Goal: Transaction & Acquisition: Obtain resource

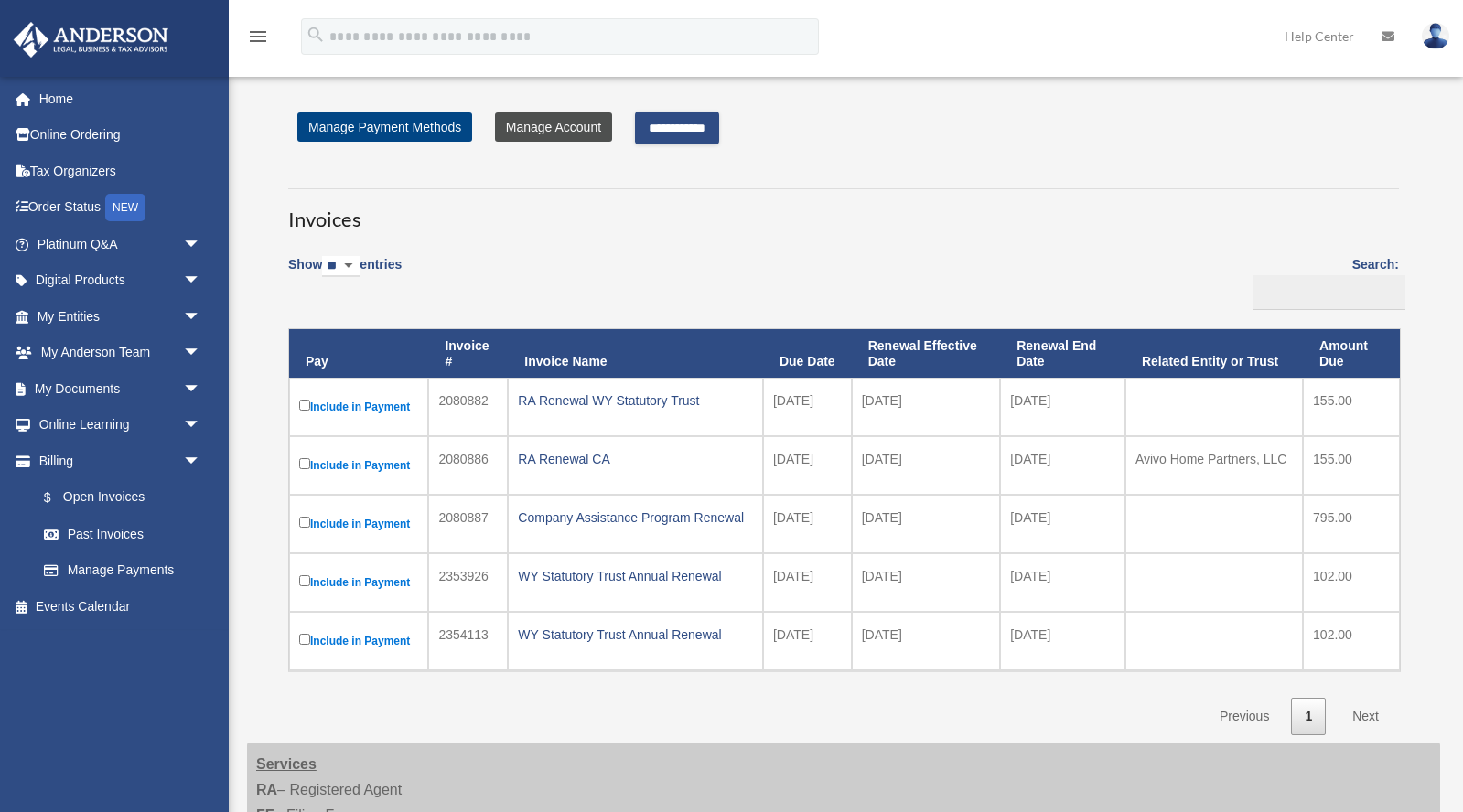
click at [541, 118] on link "Manage Account" at bounding box center [553, 127] width 117 height 30
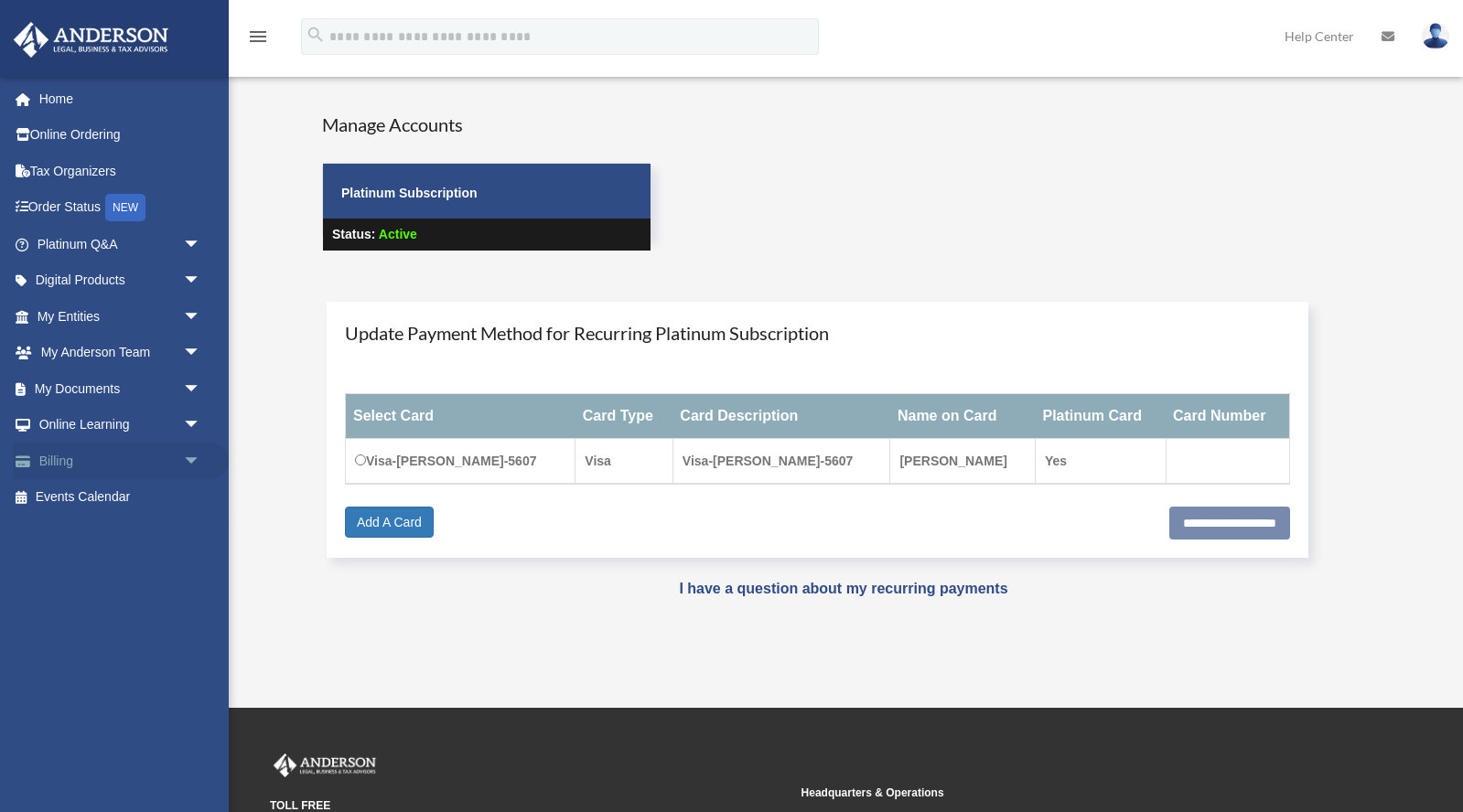
click at [188, 453] on span "arrow_drop_down" at bounding box center [201, 462] width 36 height 37
click at [139, 481] on link "$ Open Invoices" at bounding box center [127, 498] width 203 height 37
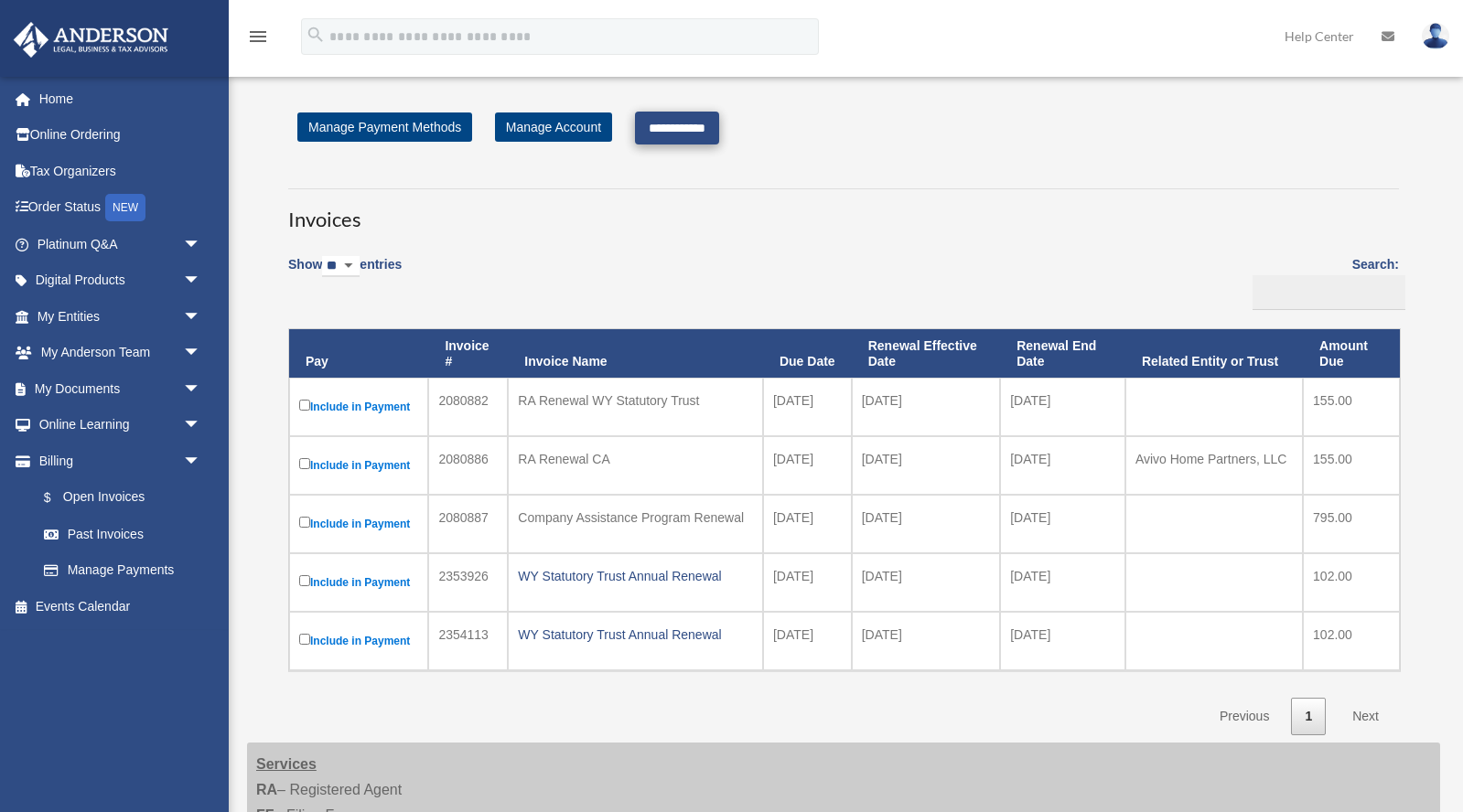
click at [695, 123] on input "**********" at bounding box center [677, 127] width 85 height 32
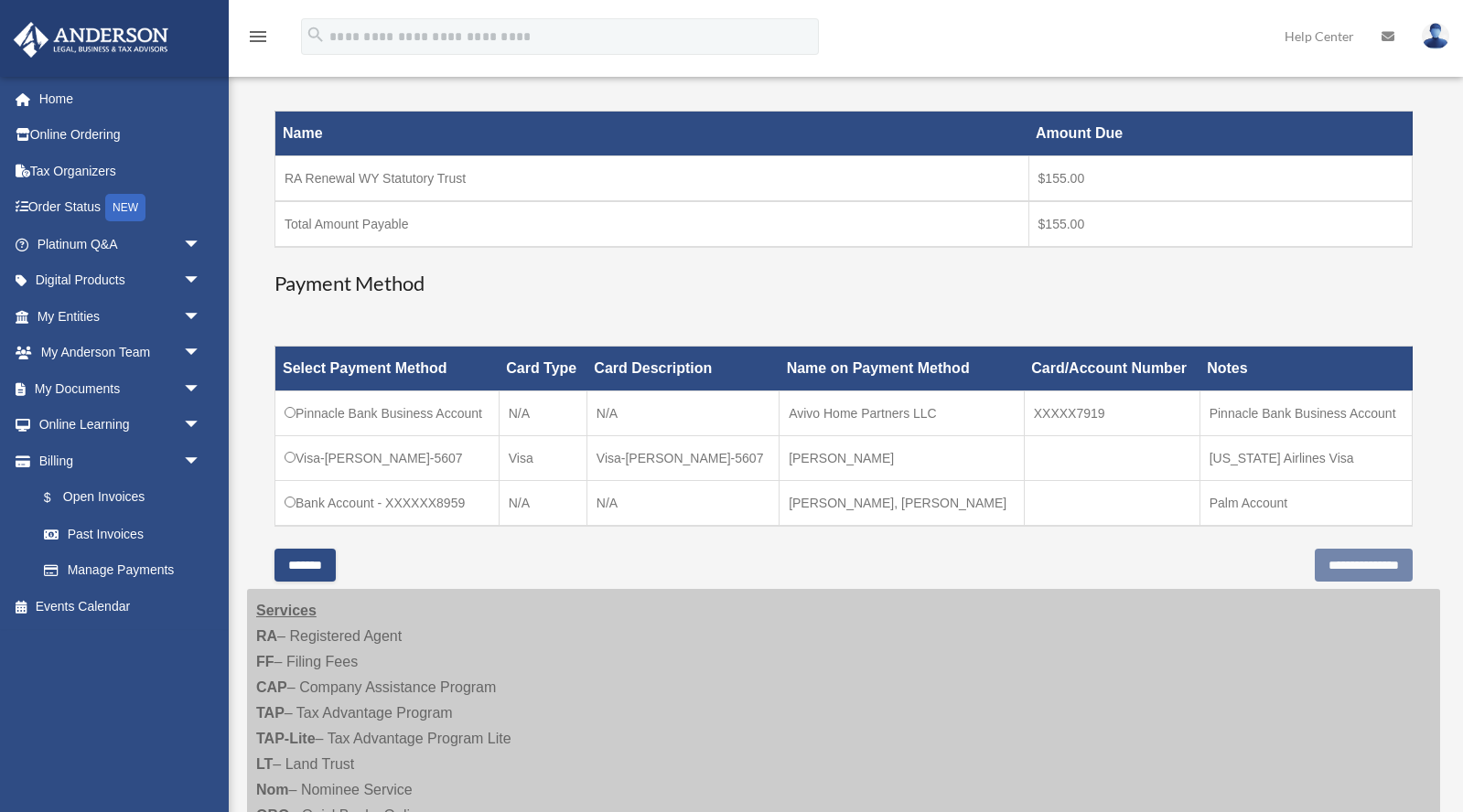
scroll to position [270, 0]
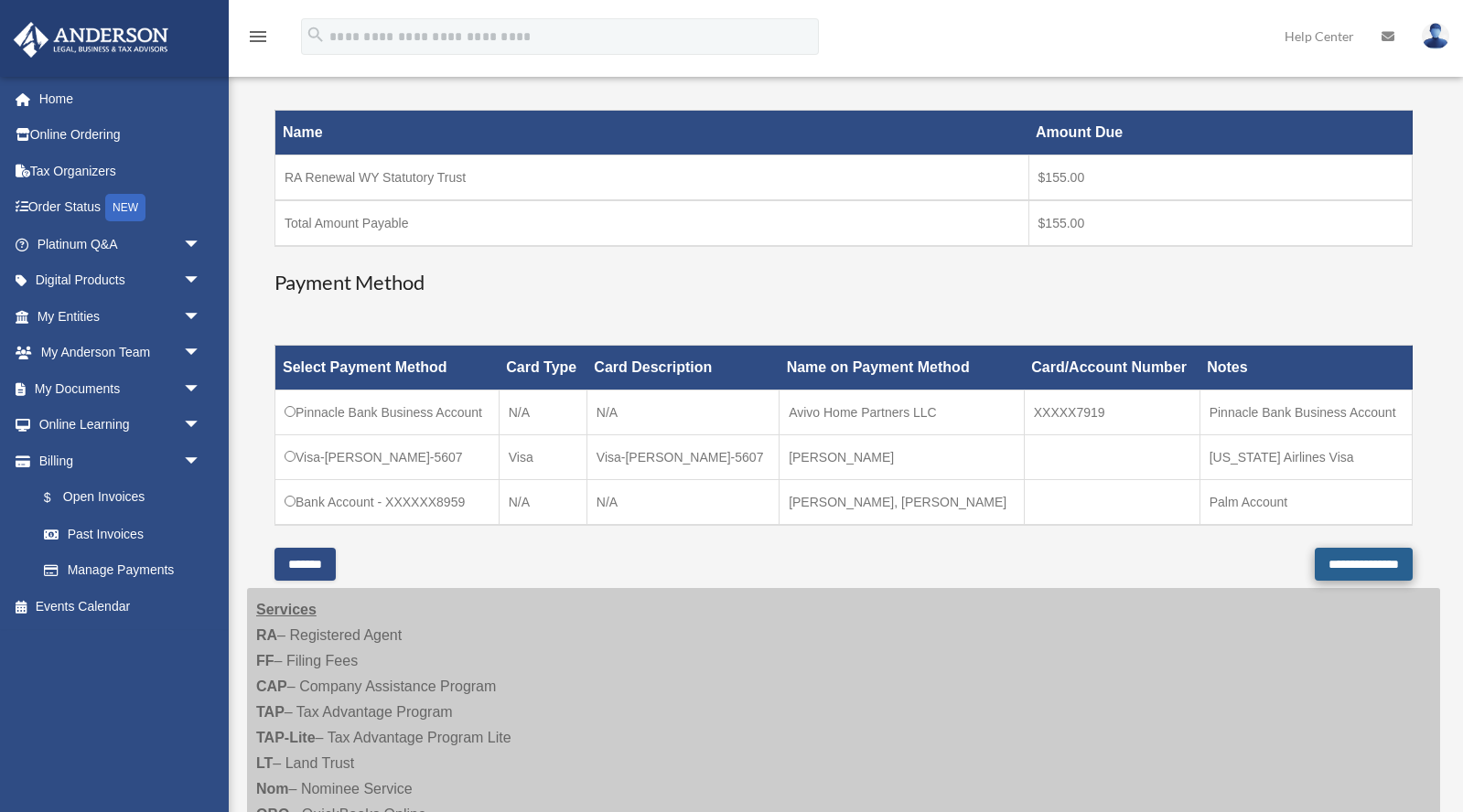
click at [1324, 564] on input "**********" at bounding box center [1364, 564] width 97 height 32
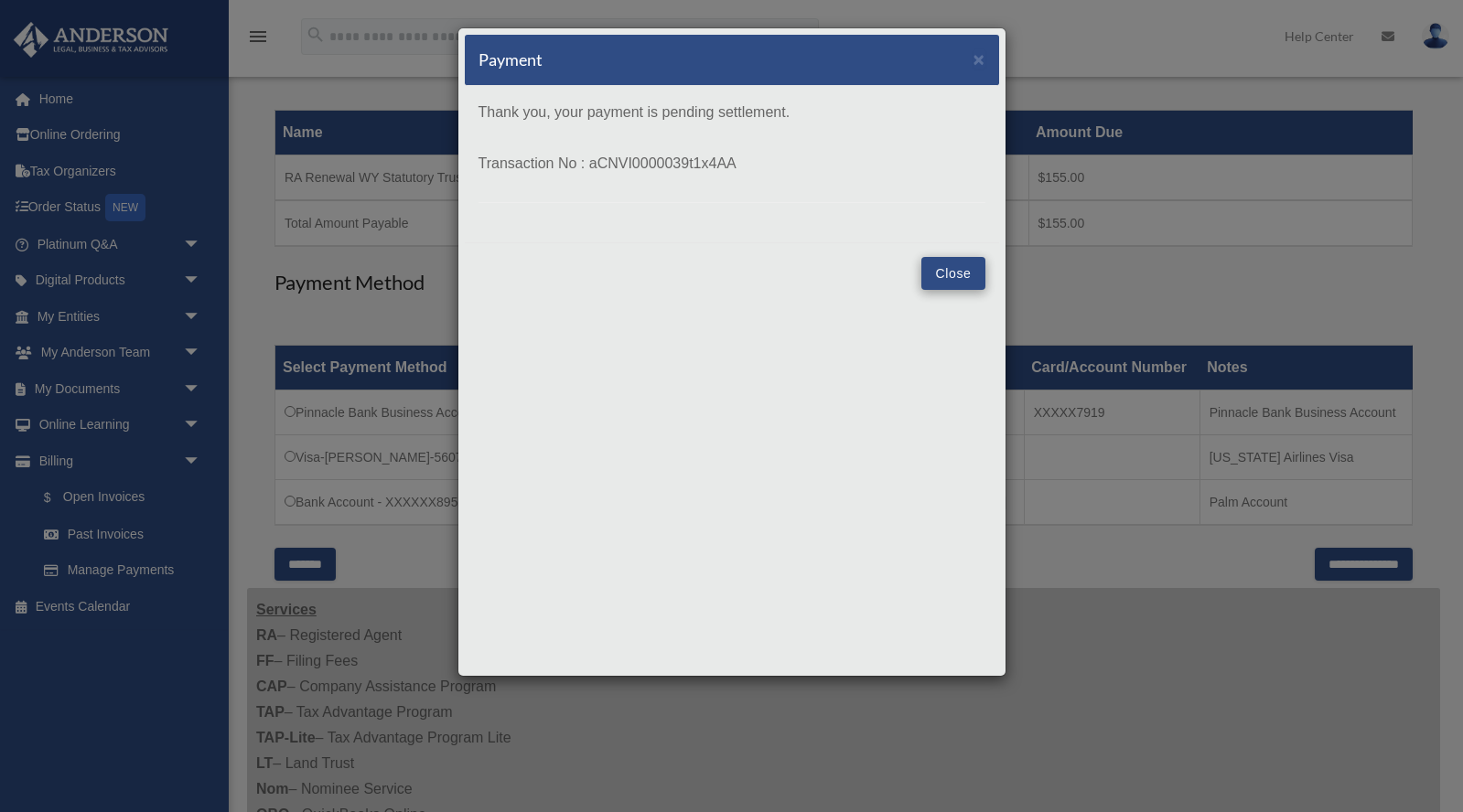
click at [945, 268] on button "Close" at bounding box center [953, 273] width 63 height 32
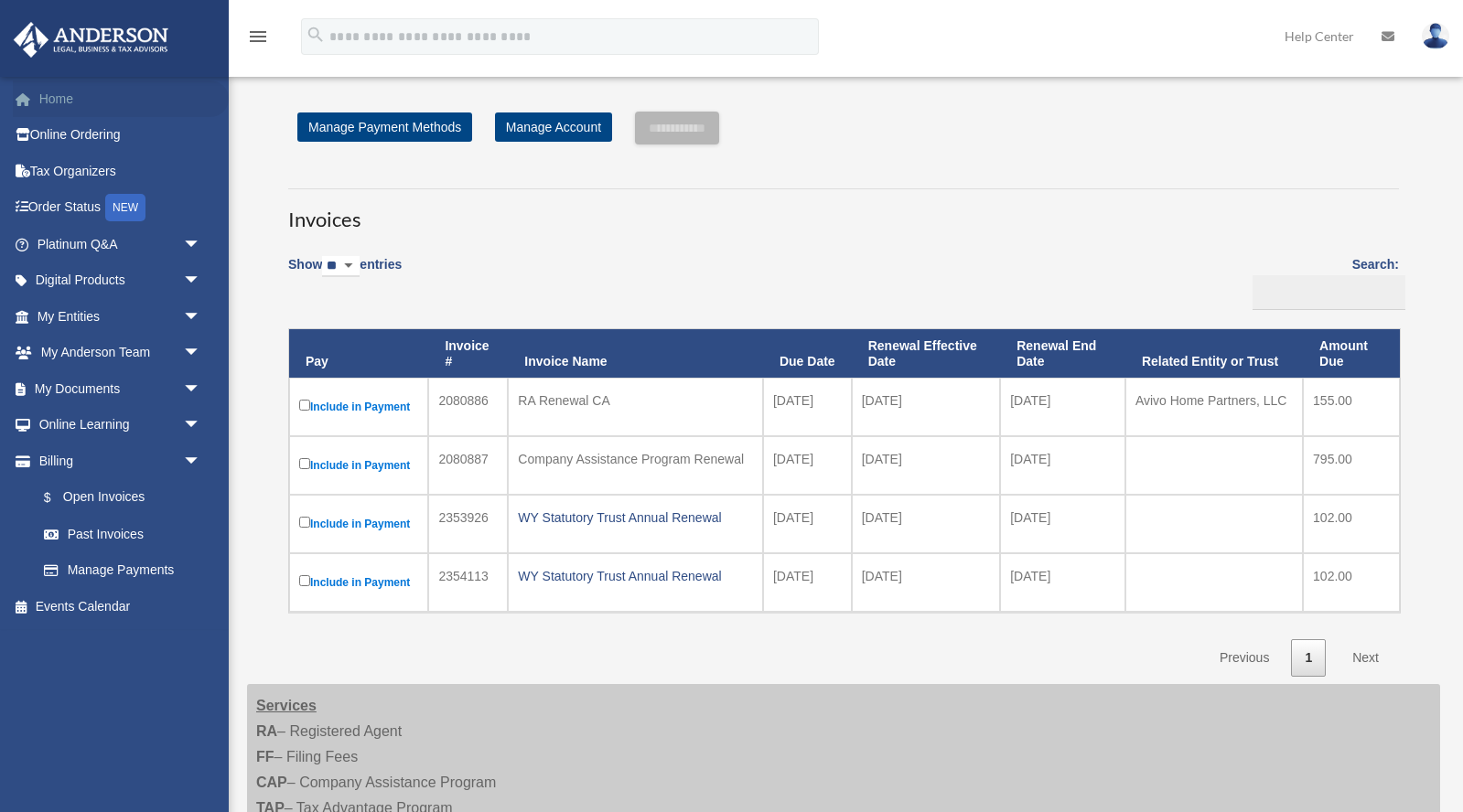
click at [53, 101] on link "Home" at bounding box center [120, 98] width 216 height 36
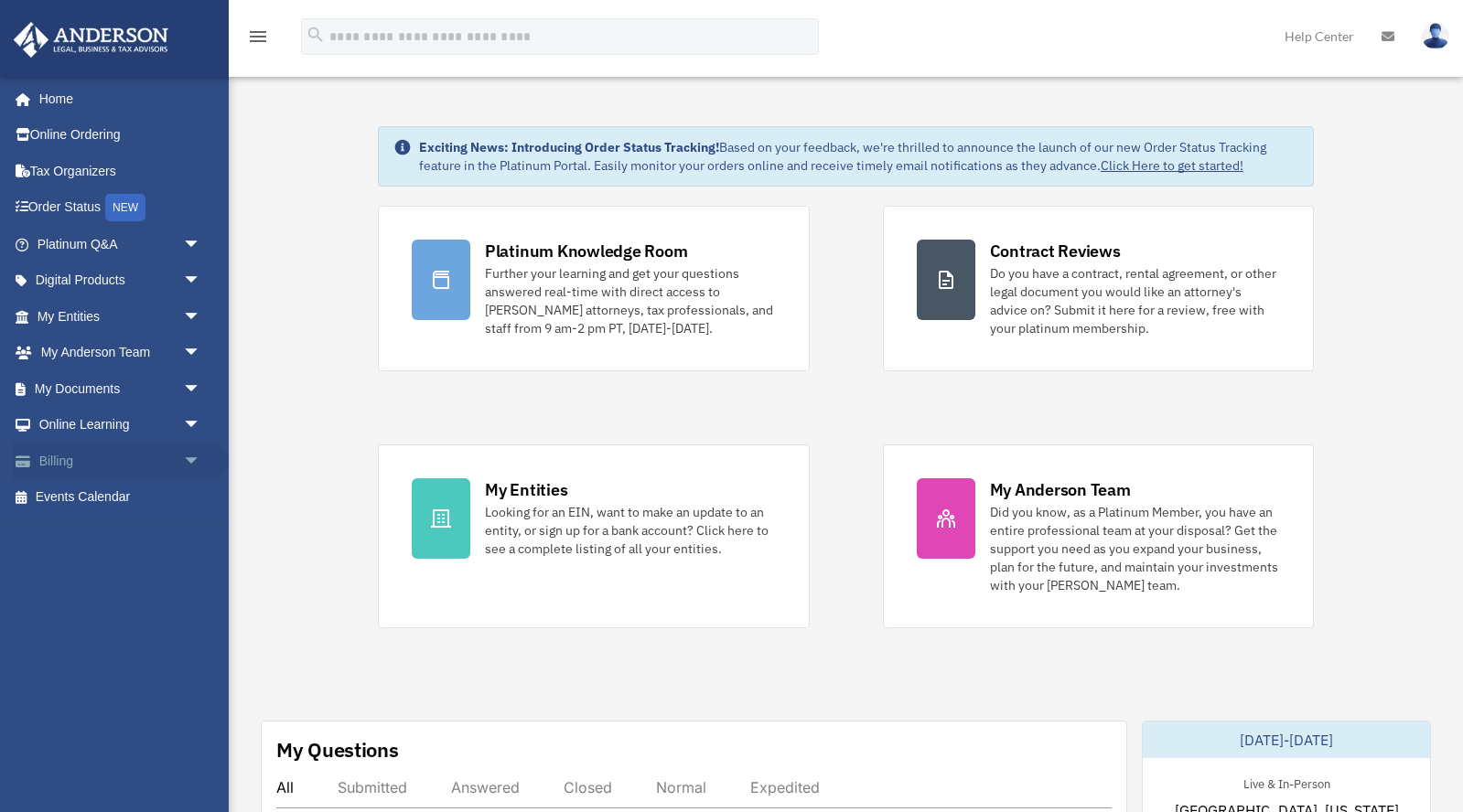
click at [194, 452] on span "arrow_drop_down" at bounding box center [201, 462] width 36 height 37
click at [123, 378] on link "My Documents arrow_drop_down" at bounding box center [120, 388] width 216 height 36
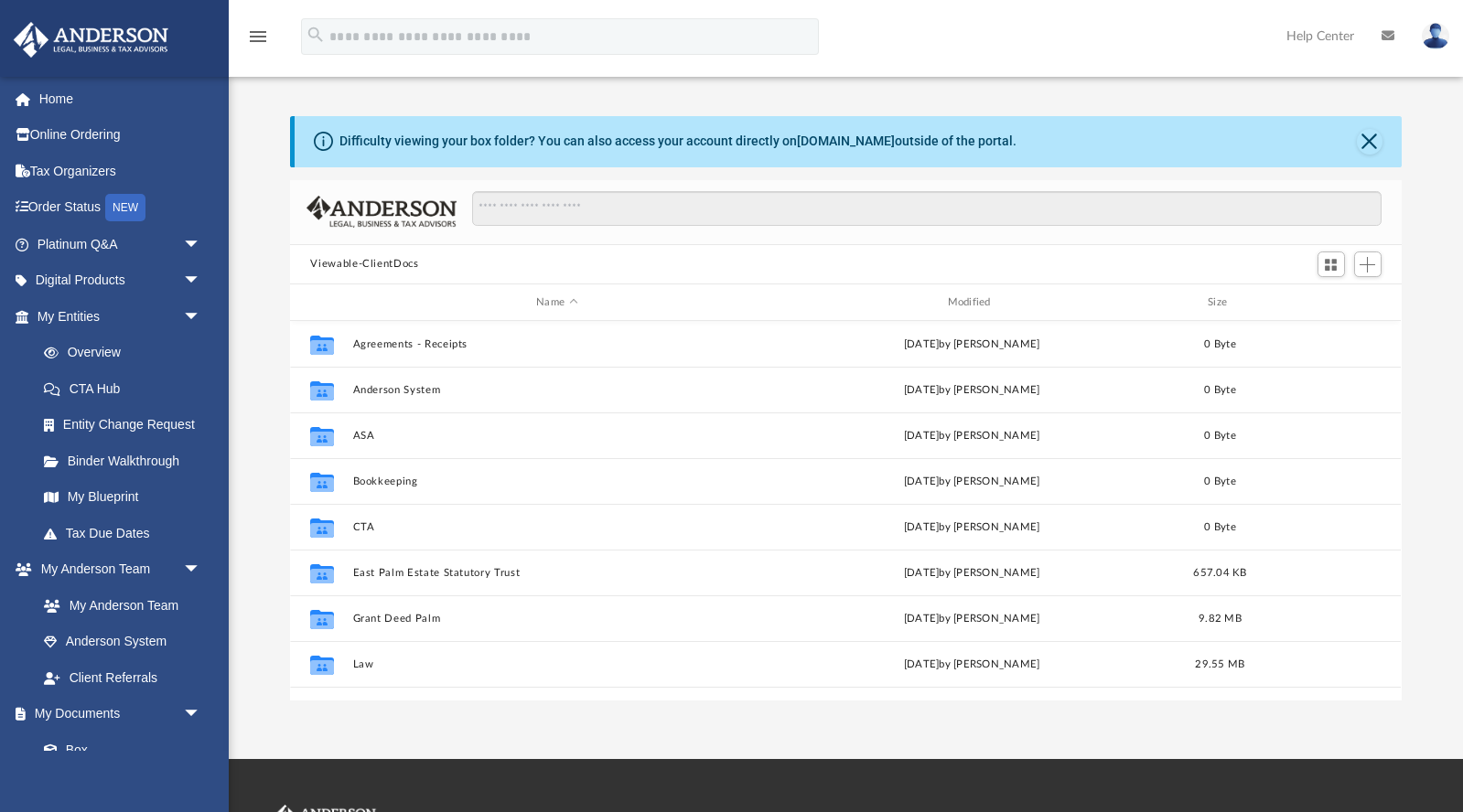
scroll to position [416, 1111]
click at [127, 418] on link "Entity Change Request" at bounding box center [127, 425] width 203 height 36
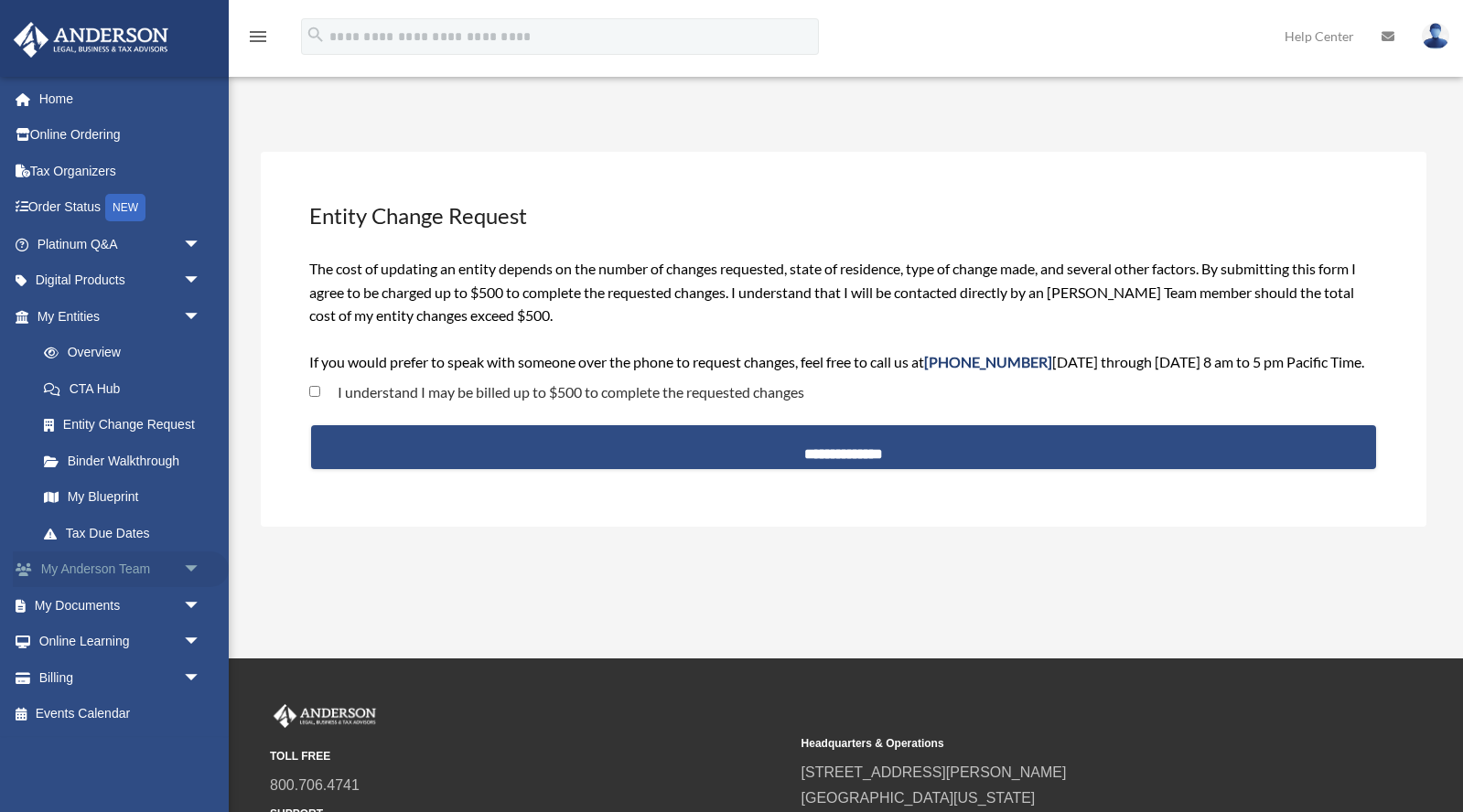
click at [109, 564] on link "My [PERSON_NAME] Team arrow_drop_down" at bounding box center [120, 569] width 216 height 36
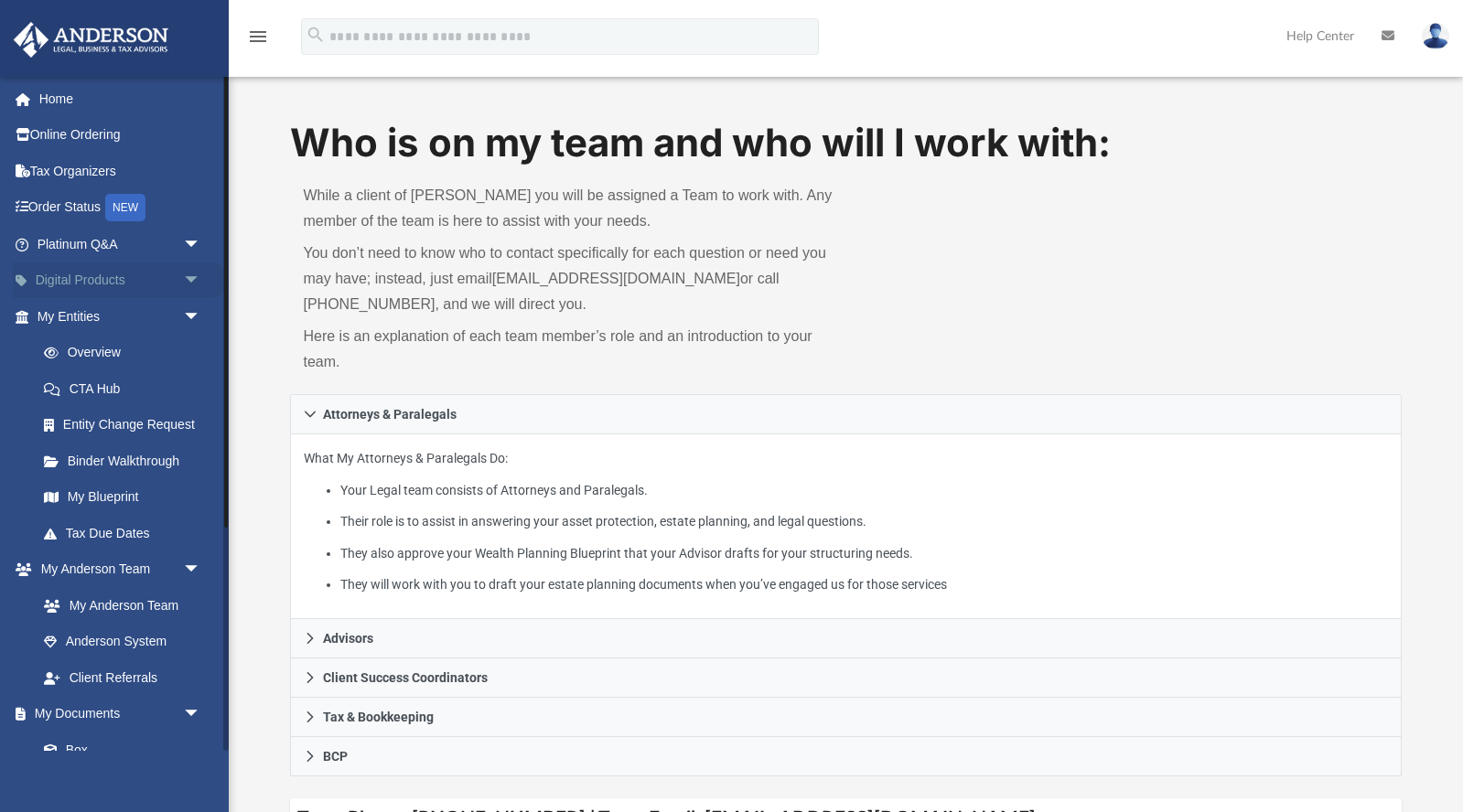
click at [78, 274] on link "Digital Products arrow_drop_down" at bounding box center [120, 281] width 216 height 36
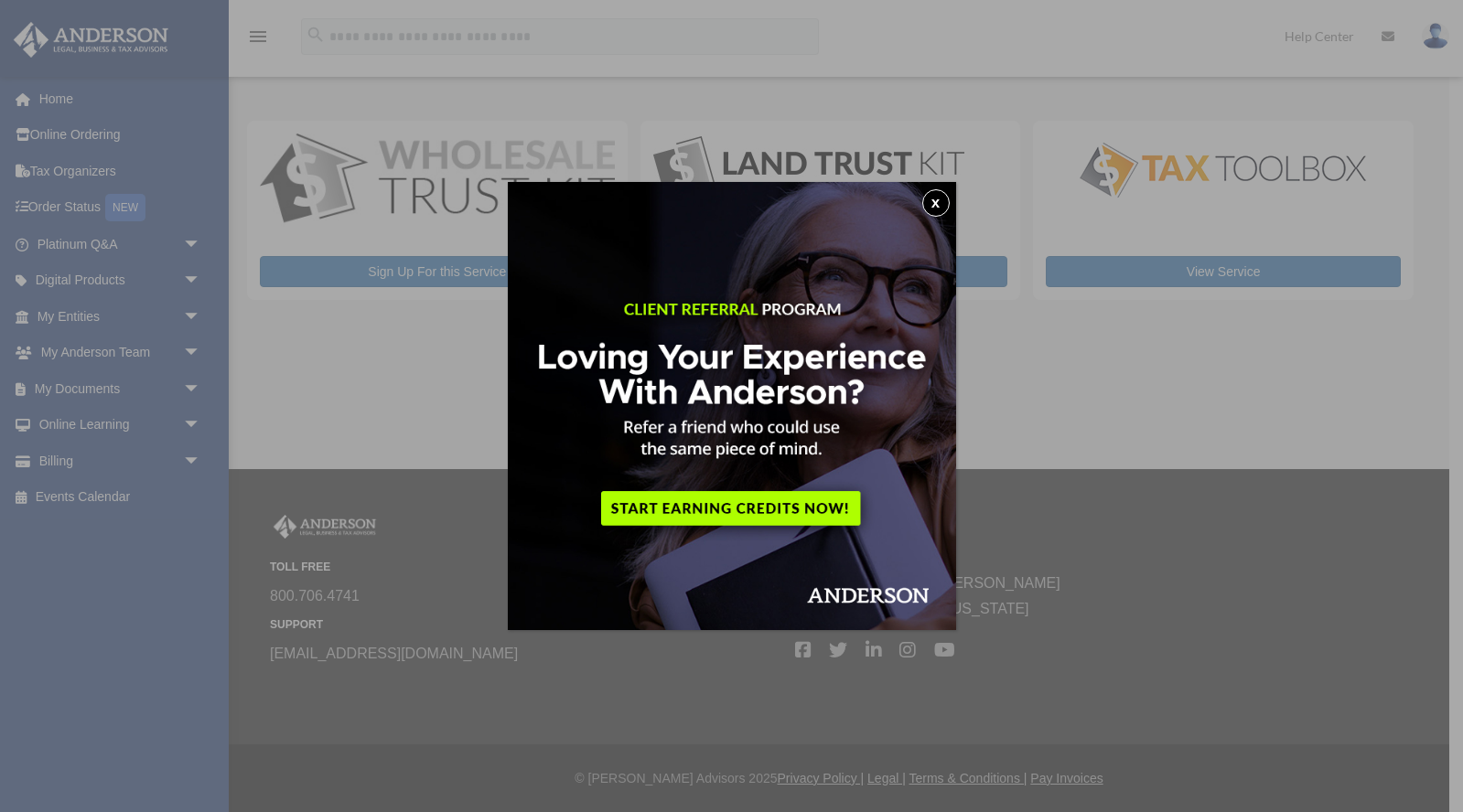
click at [931, 199] on button "x" at bounding box center [936, 203] width 28 height 28
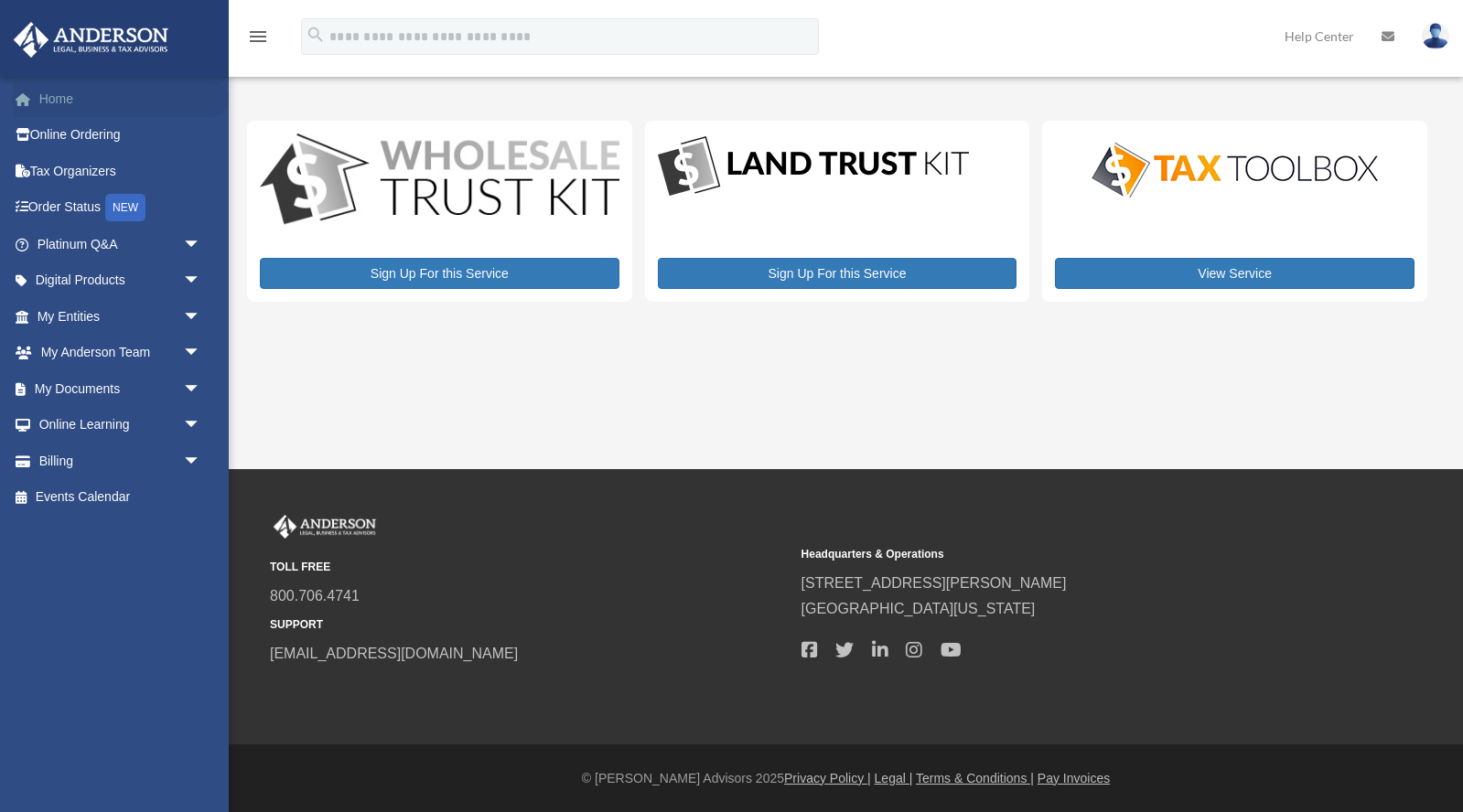
click at [64, 92] on link "Home" at bounding box center [120, 98] width 216 height 36
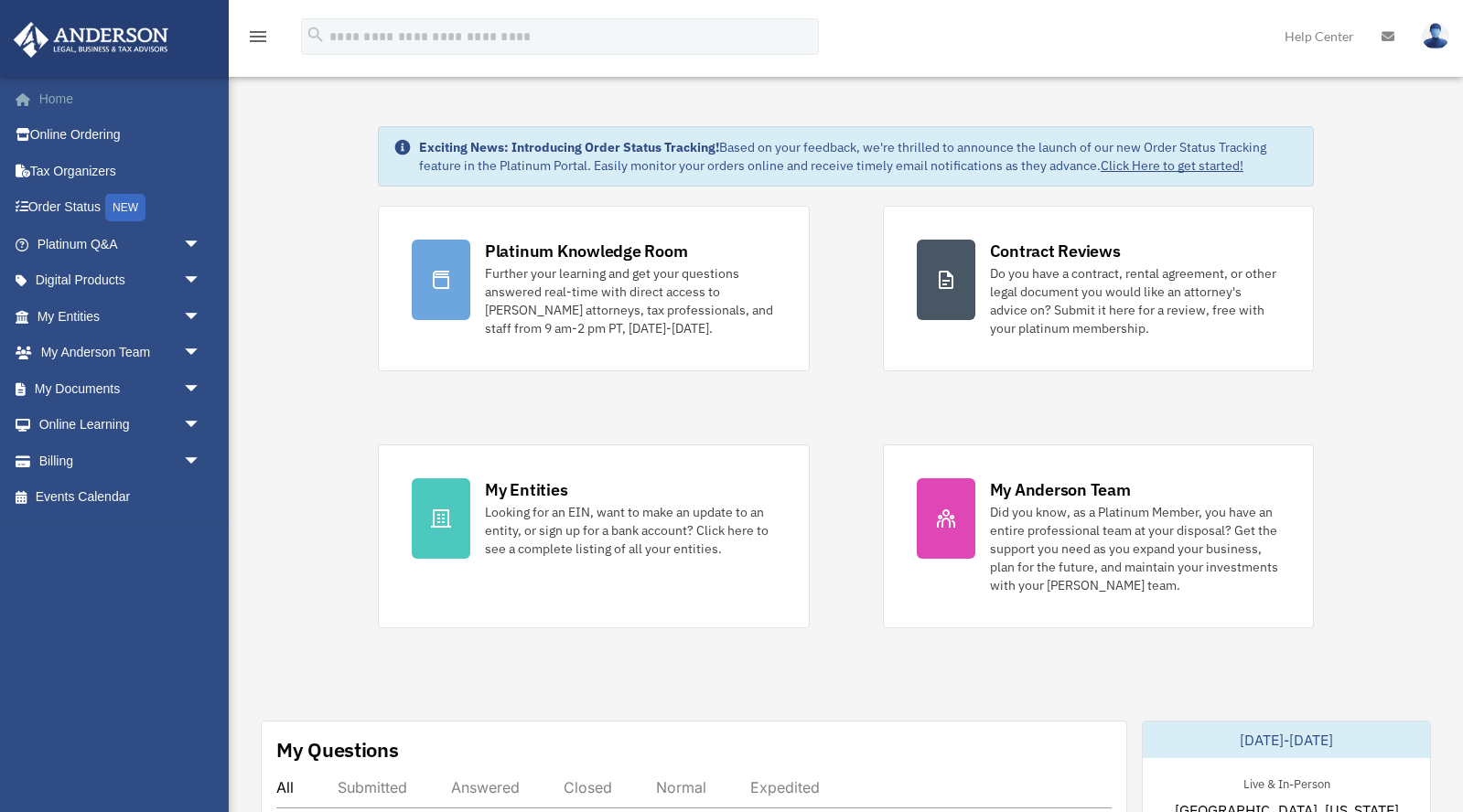
click at [61, 97] on link "Home" at bounding box center [120, 98] width 216 height 36
click at [81, 448] on link "Billing arrow_drop_down" at bounding box center [120, 461] width 216 height 36
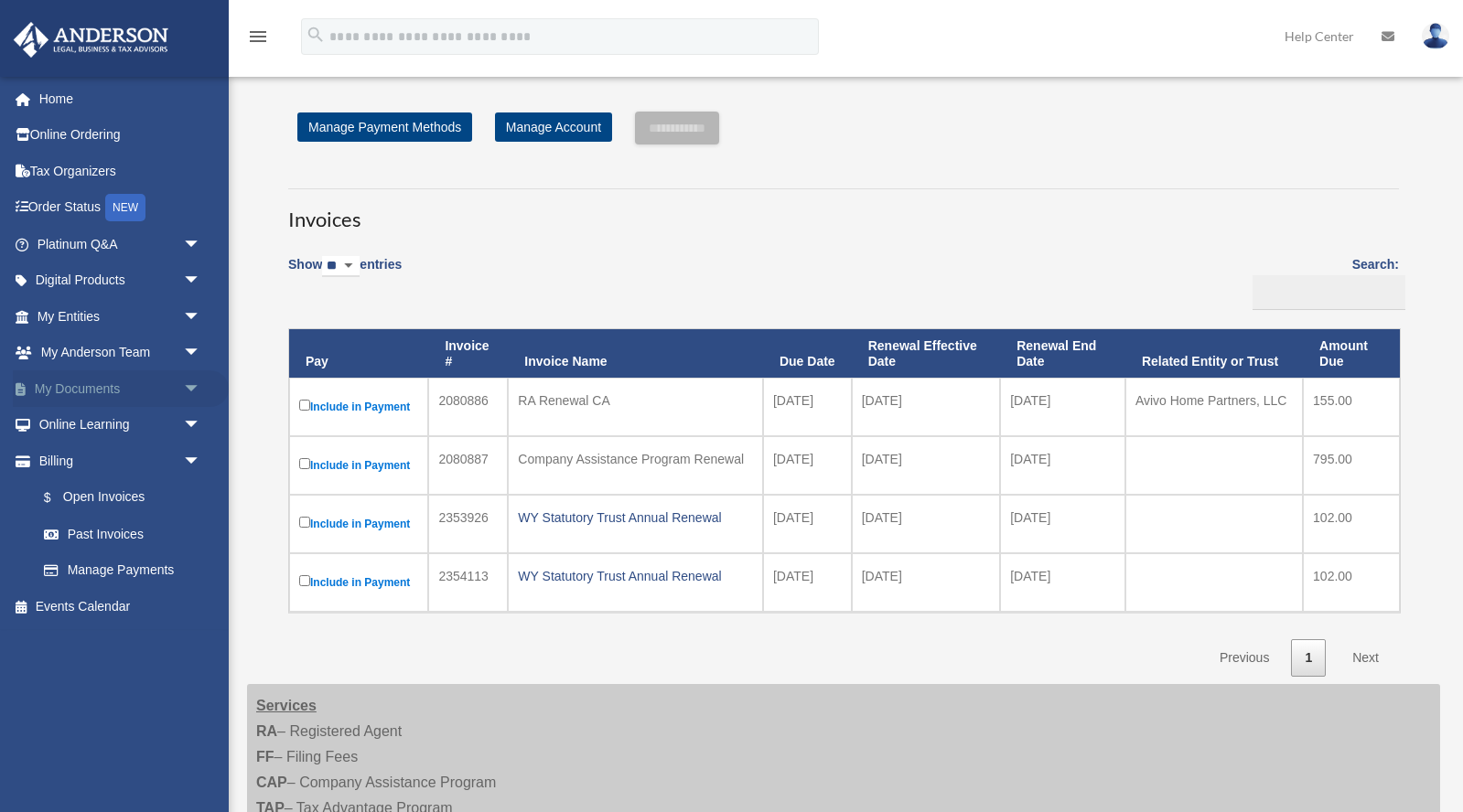
click at [97, 382] on link "My Documents arrow_drop_down" at bounding box center [120, 388] width 216 height 36
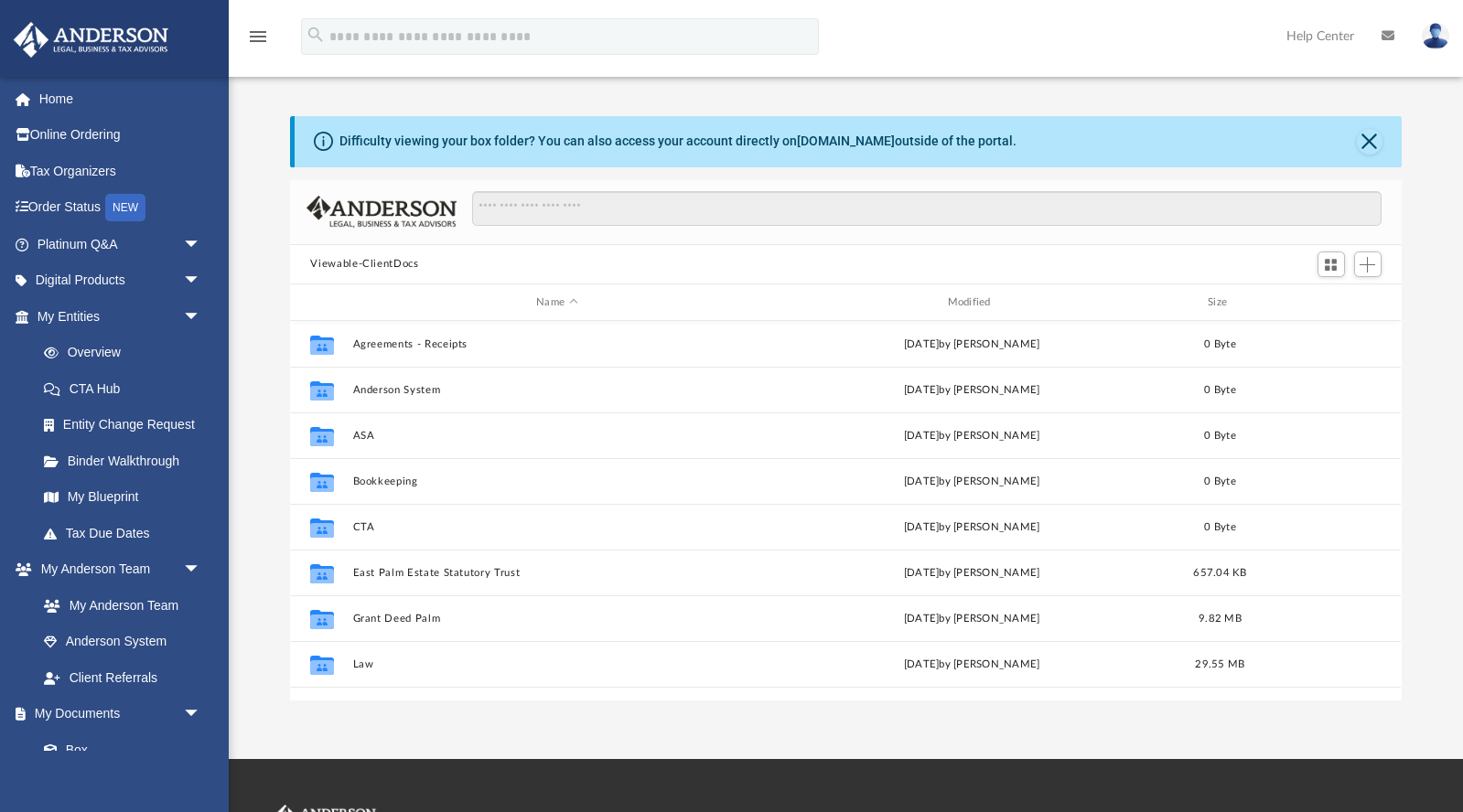
scroll to position [416, 1111]
click at [74, 736] on link "Box" at bounding box center [127, 750] width 203 height 36
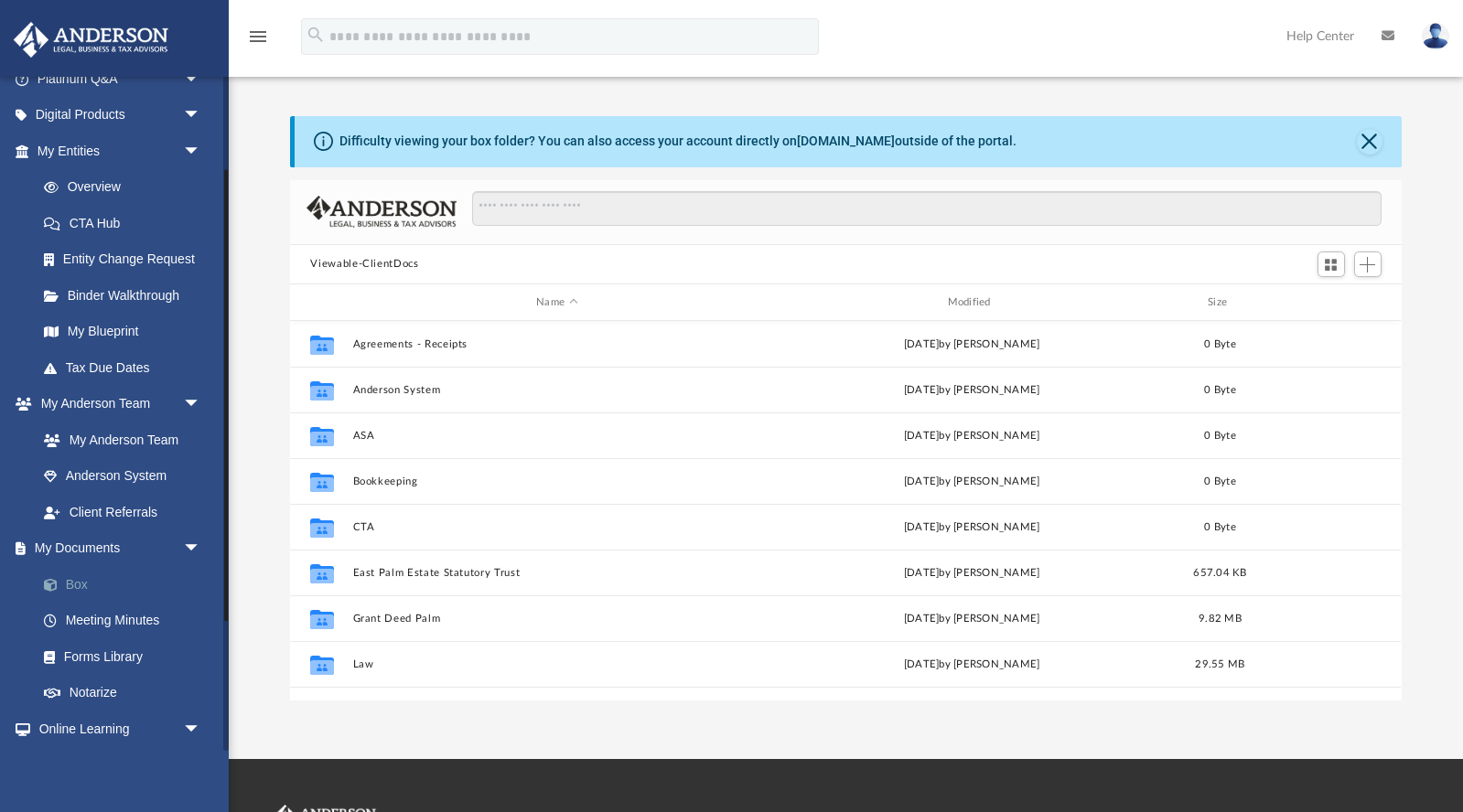
scroll to position [178, 0]
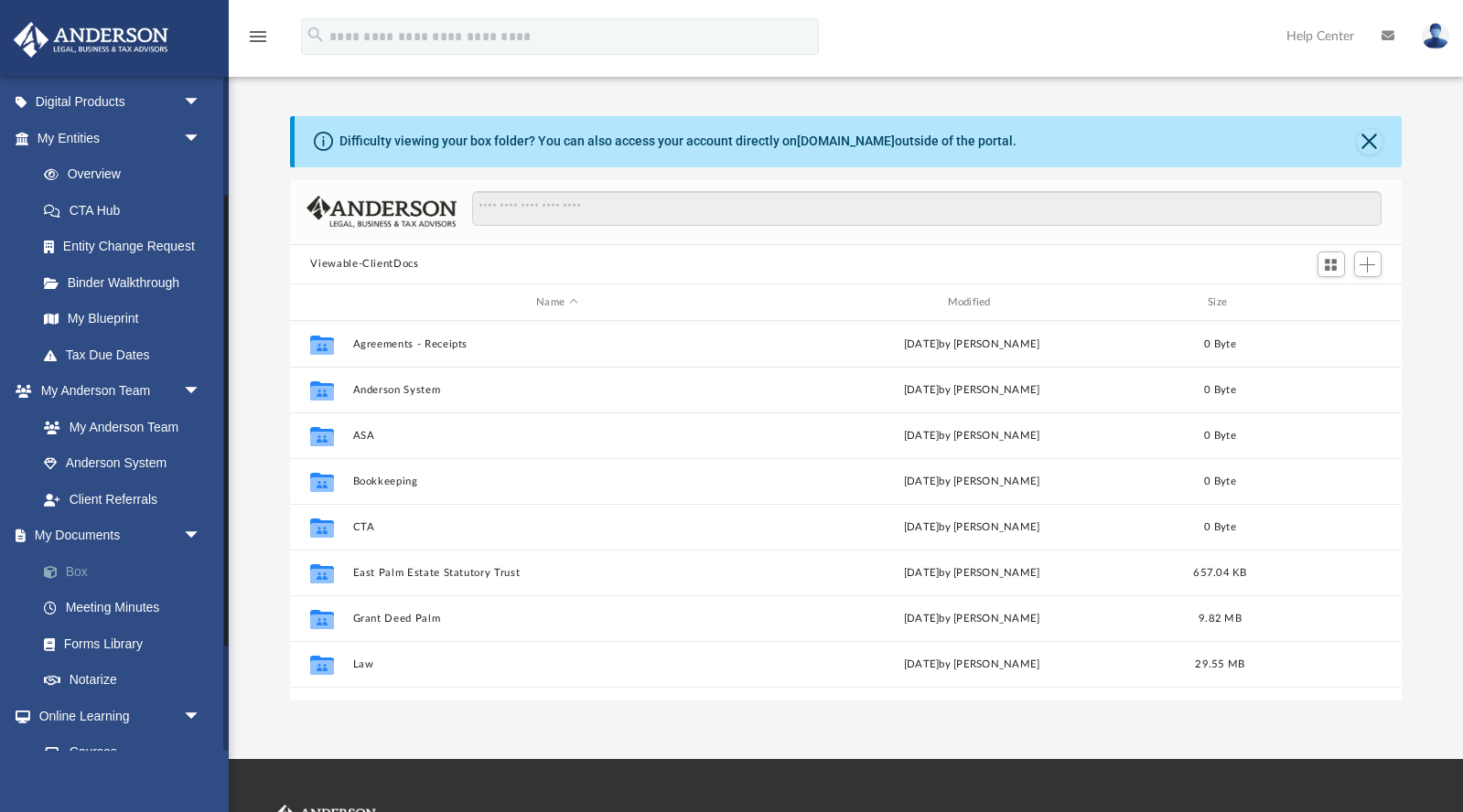
click at [76, 555] on link "Box" at bounding box center [127, 571] width 203 height 36
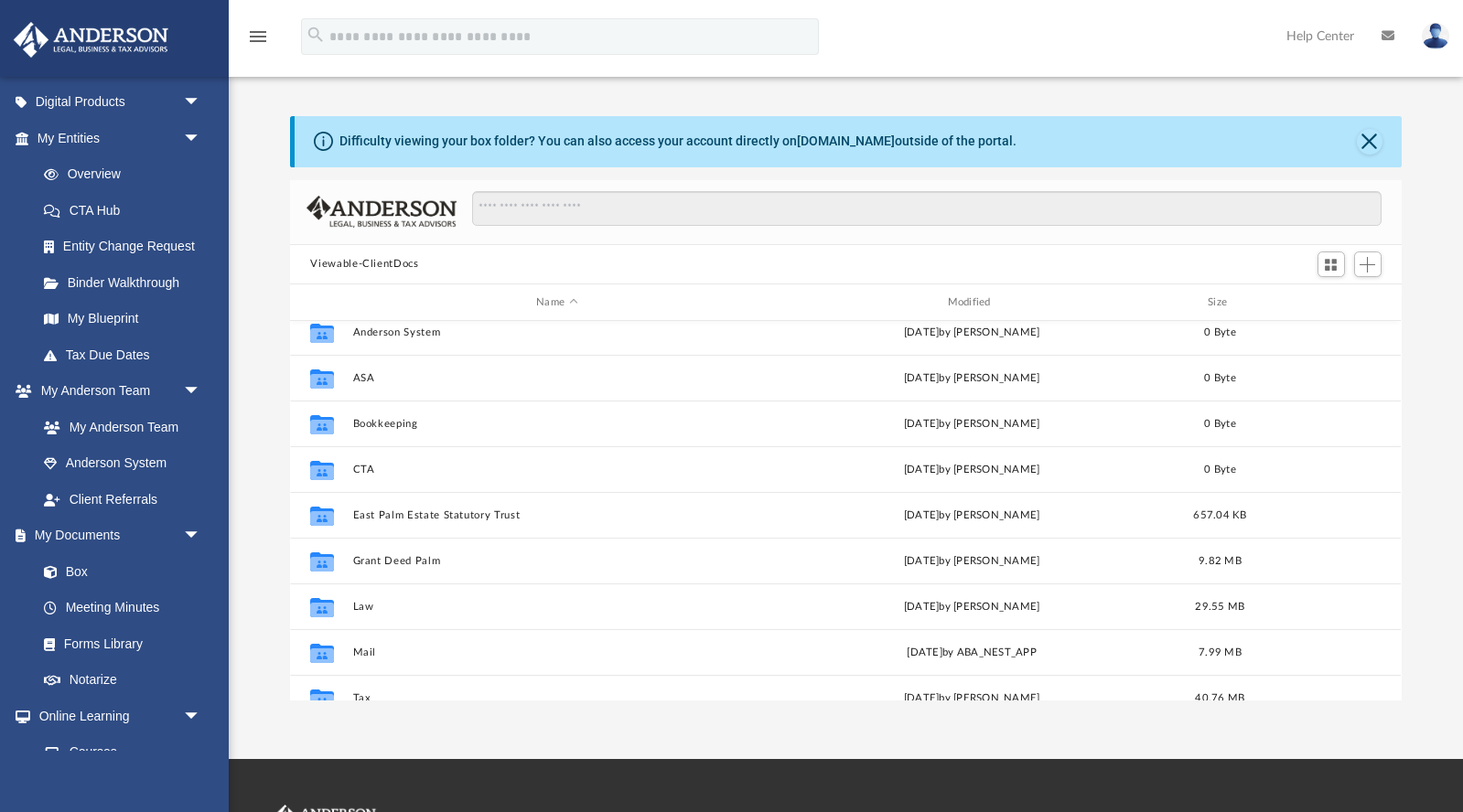
scroll to position [65, 0]
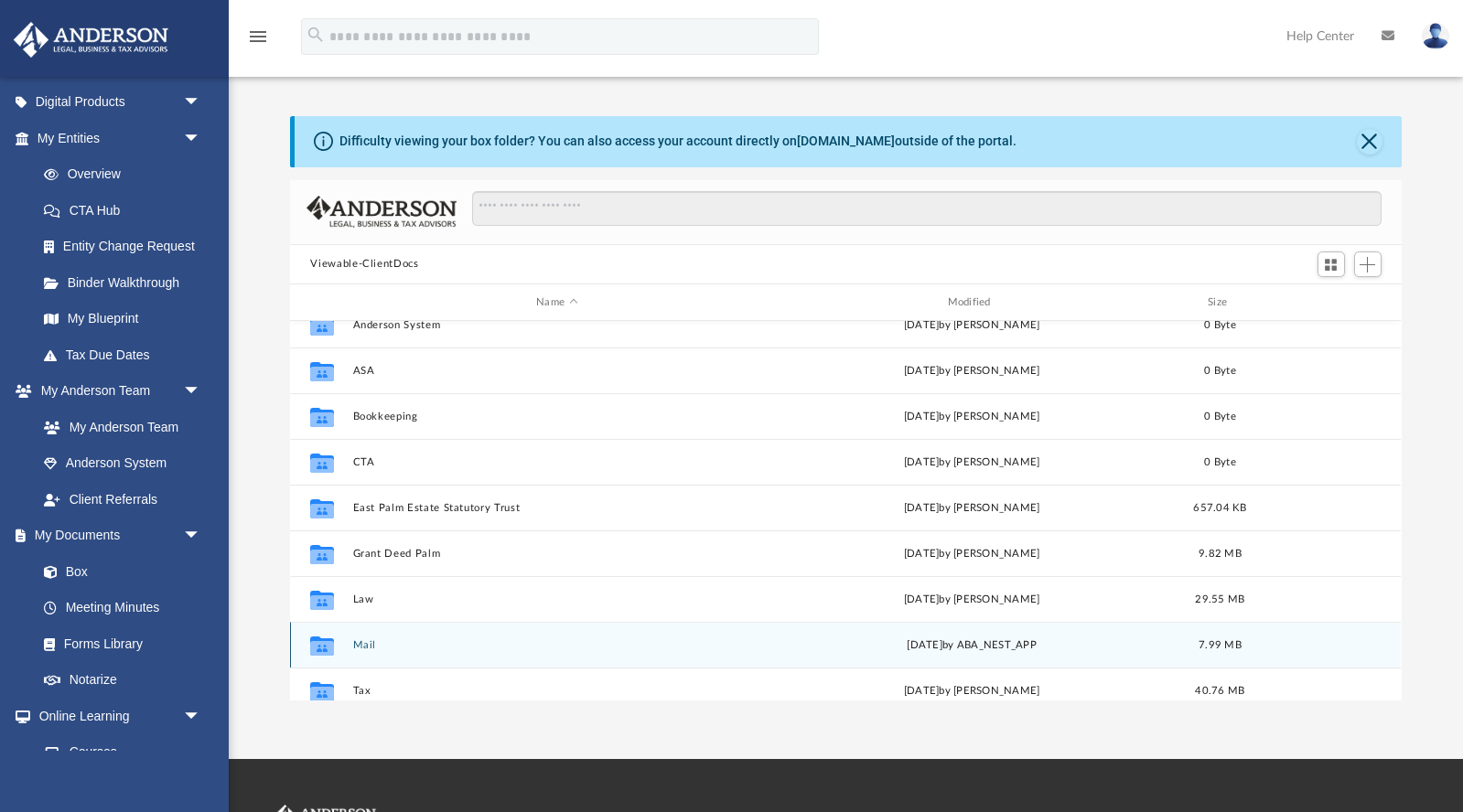
click at [375, 642] on button "Mail" at bounding box center [557, 646] width 408 height 12
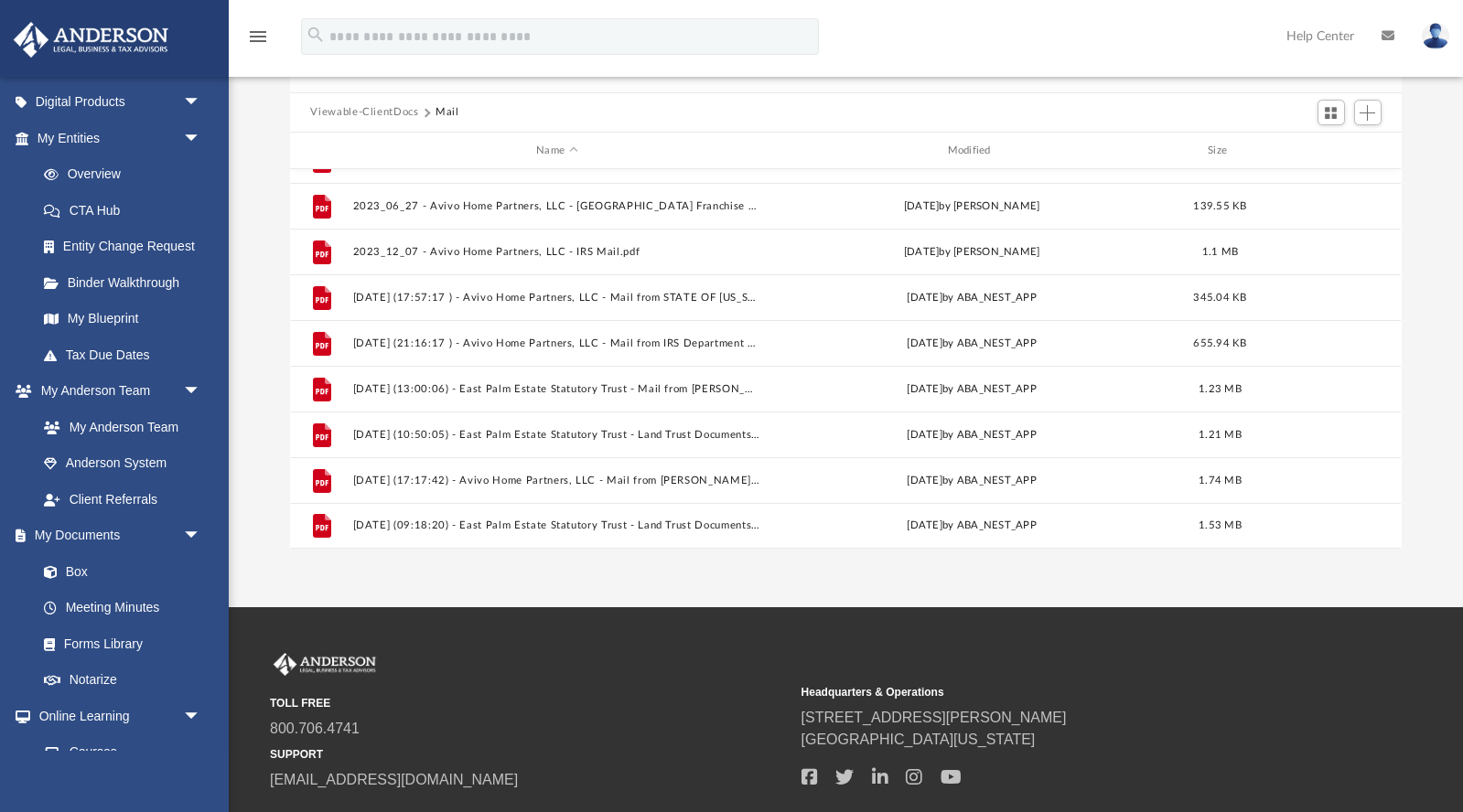
scroll to position [154, 0]
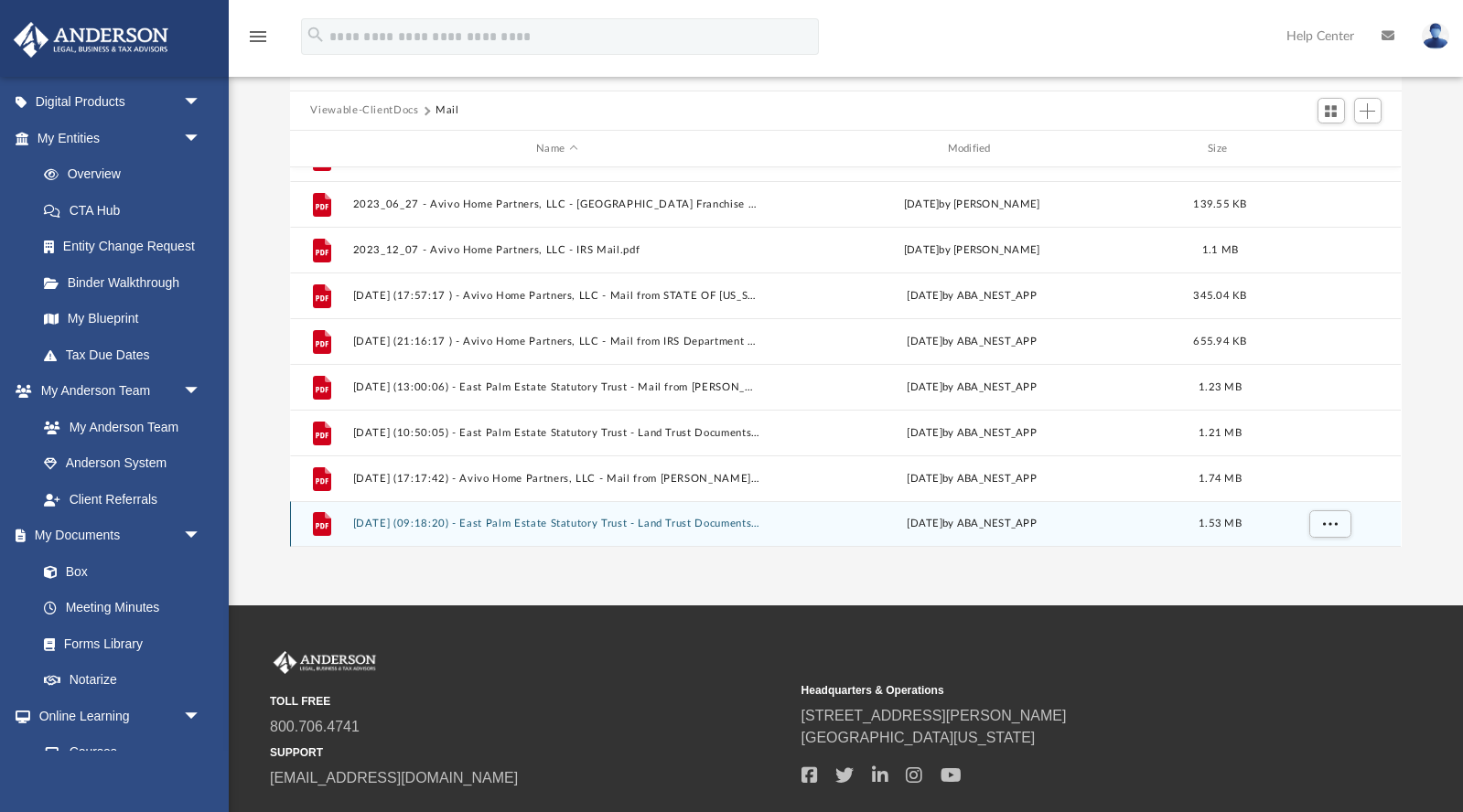
click at [535, 519] on button "[DATE] (09:18:20) - East Palm Estate Statutory Trust - Land Trust Documents fro…" at bounding box center [557, 525] width 408 height 12
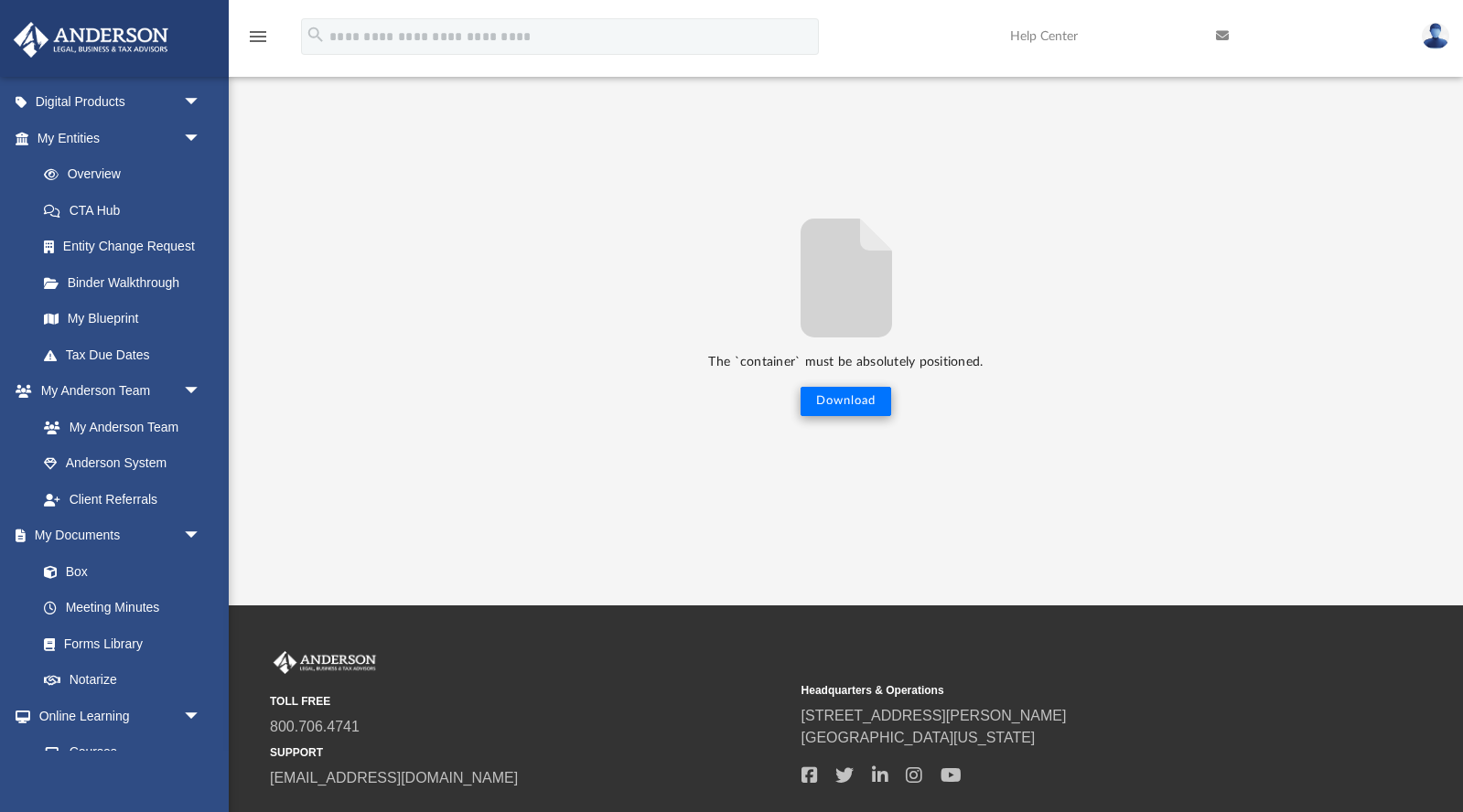
click at [844, 397] on button "Download" at bounding box center [846, 402] width 91 height 30
click at [83, 560] on link "Box" at bounding box center [127, 571] width 203 height 36
click at [68, 564] on link "Box" at bounding box center [127, 571] width 203 height 36
click at [314, 303] on button "Preview" at bounding box center [310, 311] width 40 height 51
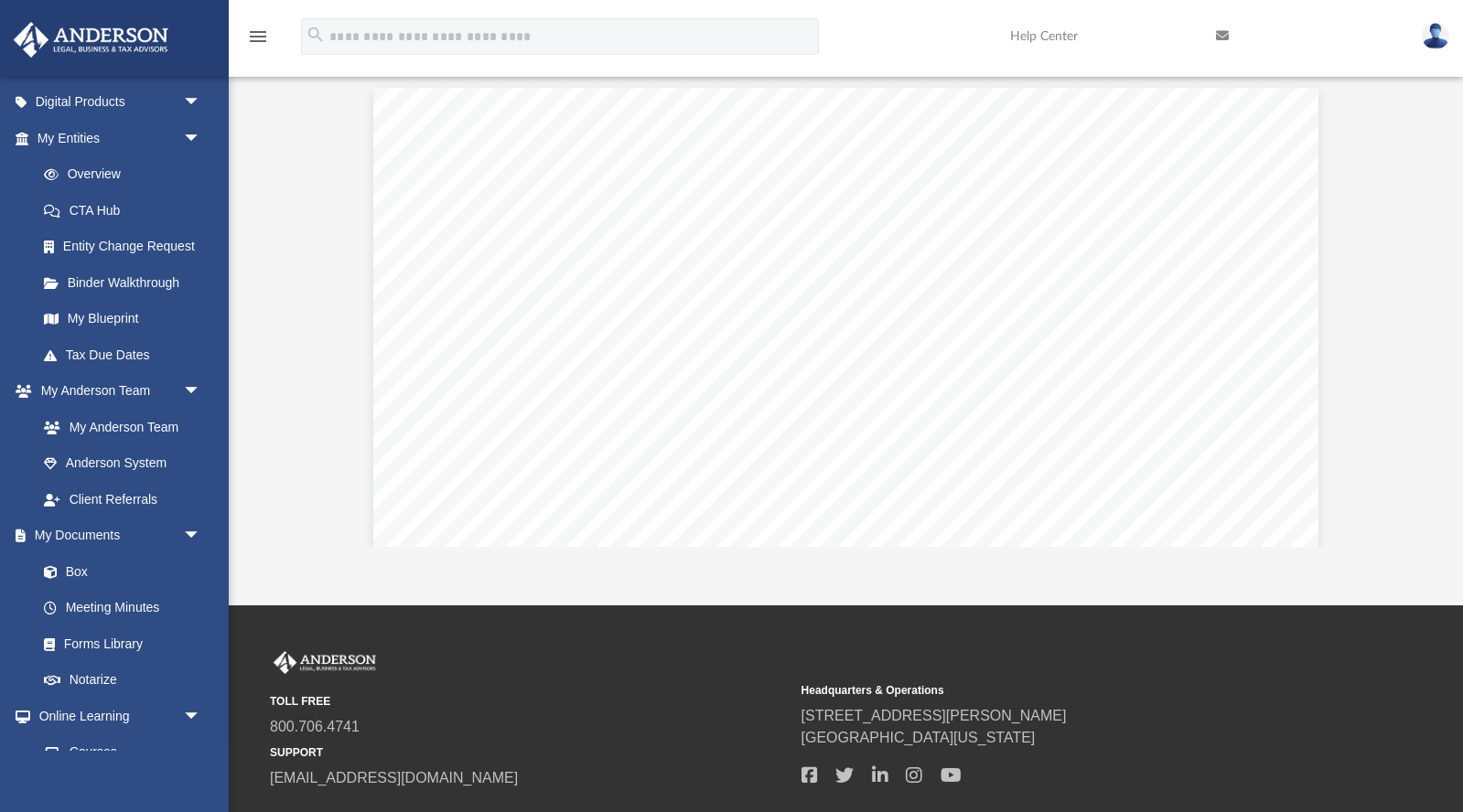
scroll to position [0, 0]
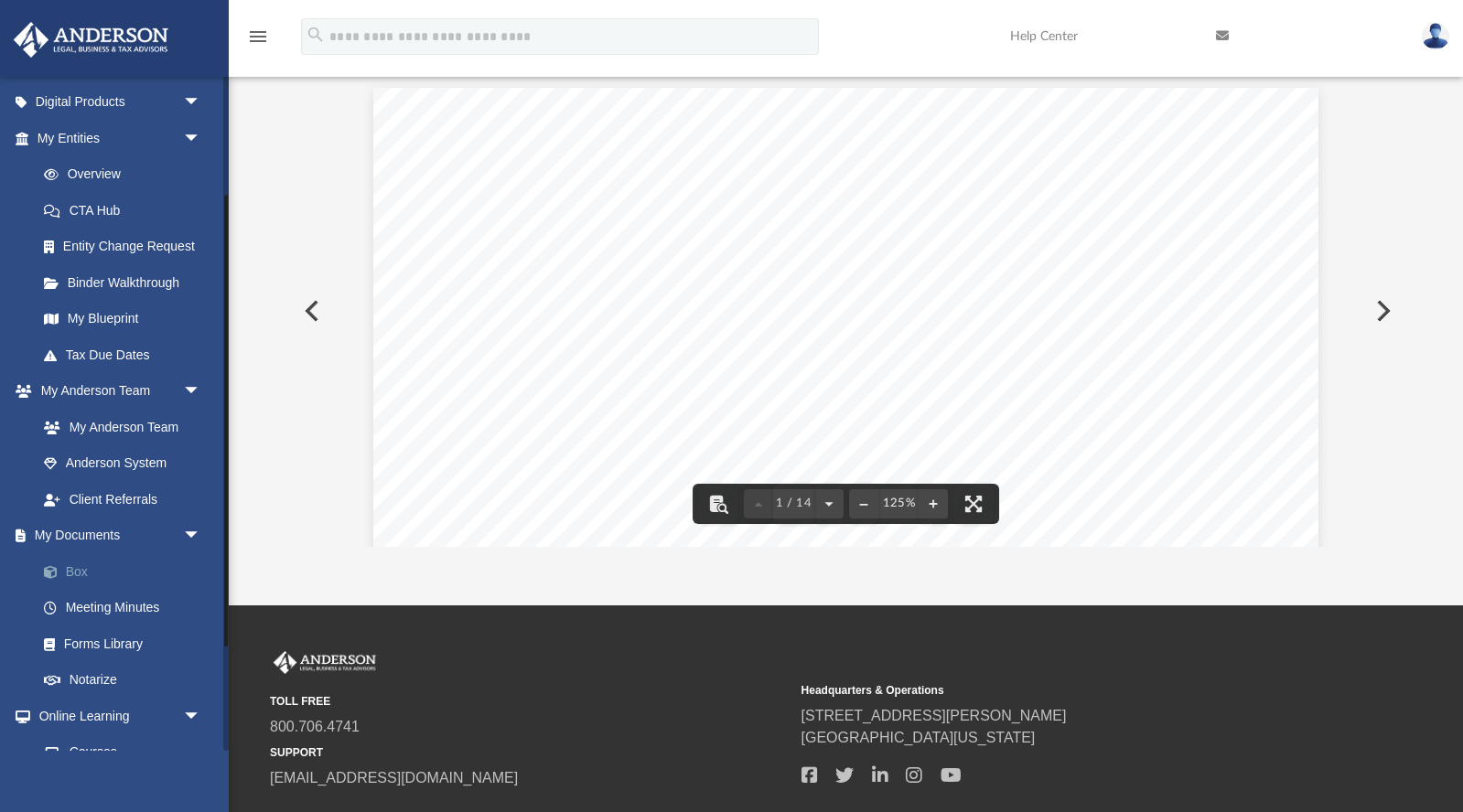
click at [85, 555] on link "Box" at bounding box center [127, 571] width 203 height 36
click at [311, 305] on button "Preview" at bounding box center [310, 311] width 40 height 51
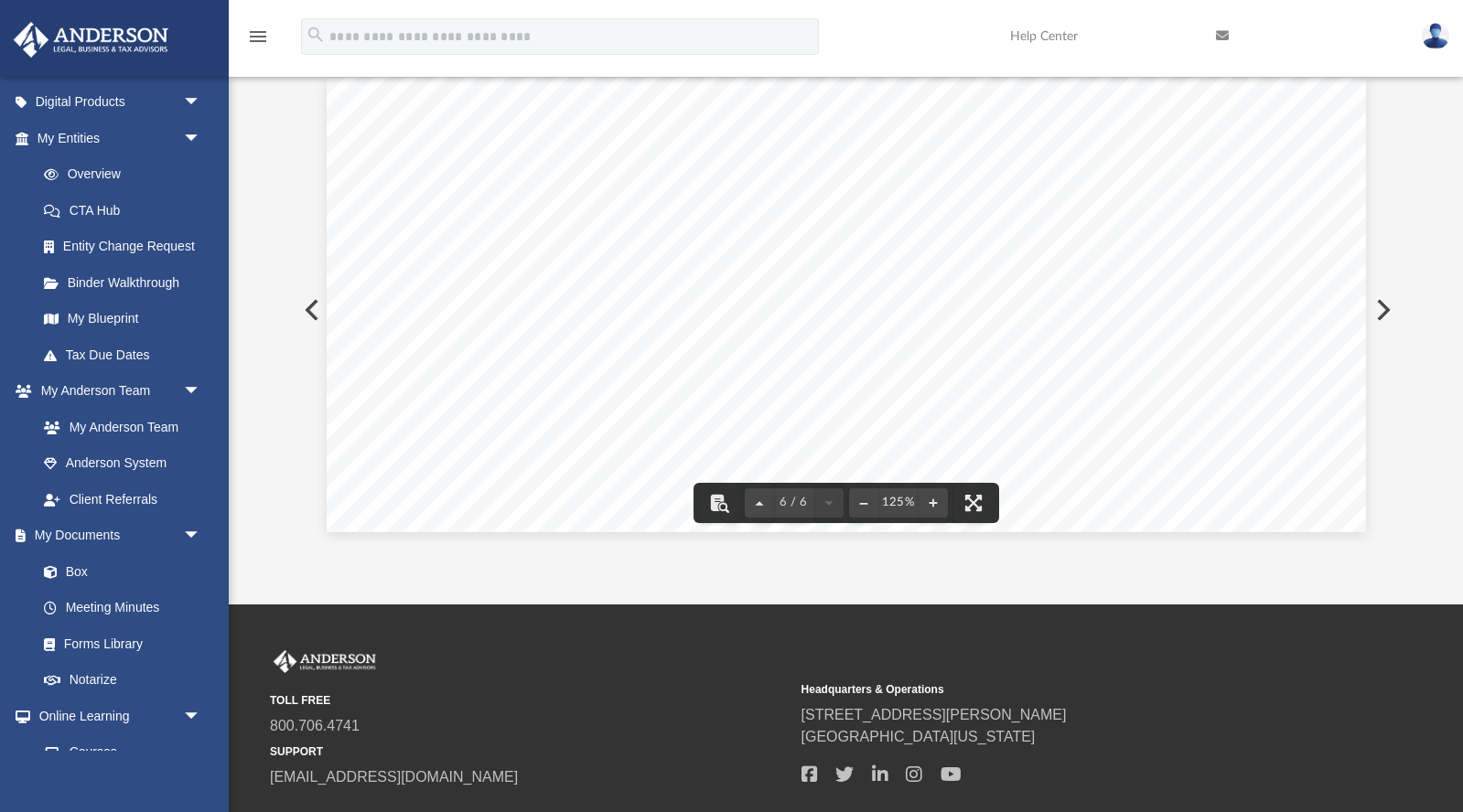
click at [309, 304] on button "Preview" at bounding box center [310, 310] width 40 height 51
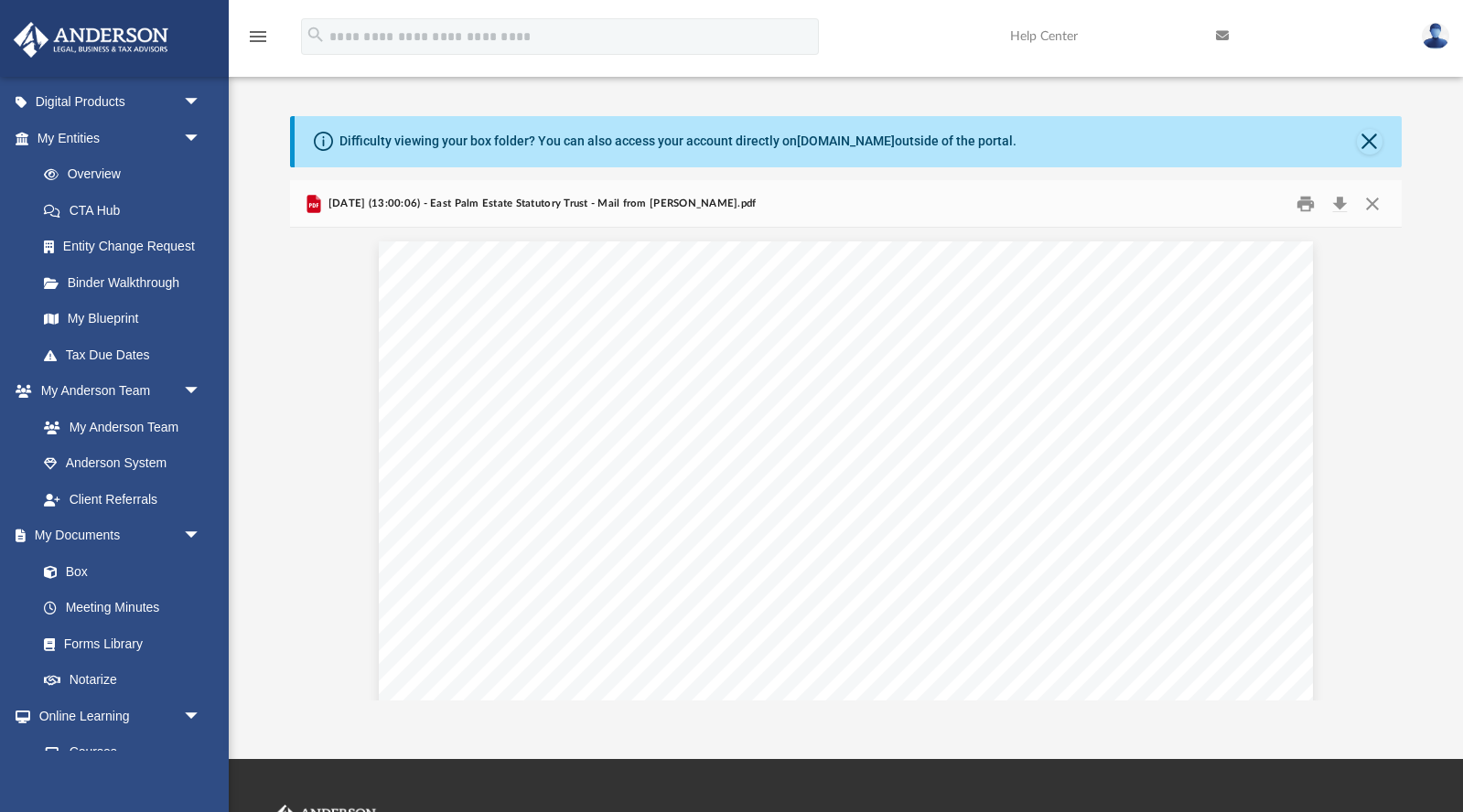
scroll to position [0, 0]
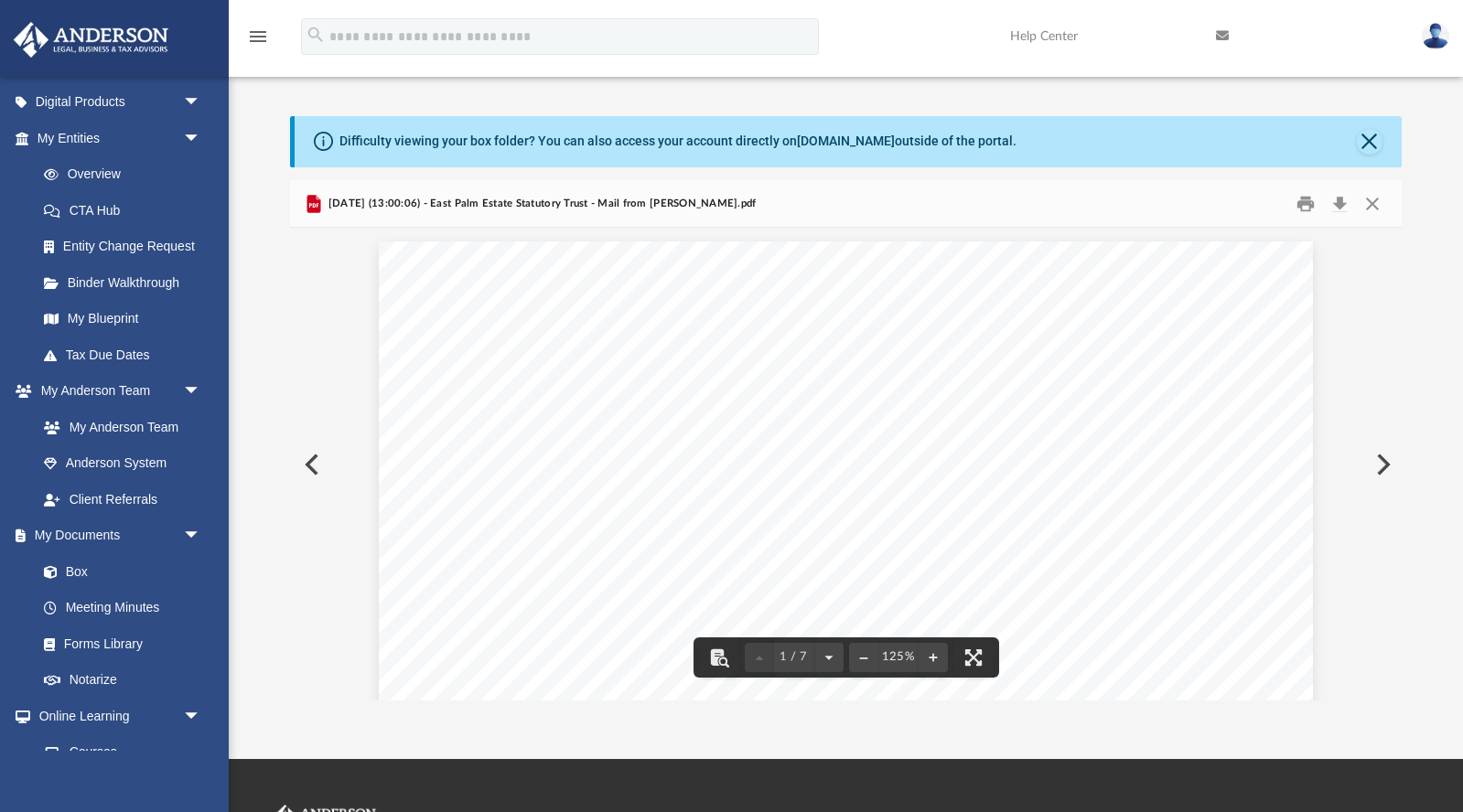
click at [311, 461] on button "Preview" at bounding box center [310, 465] width 40 height 51
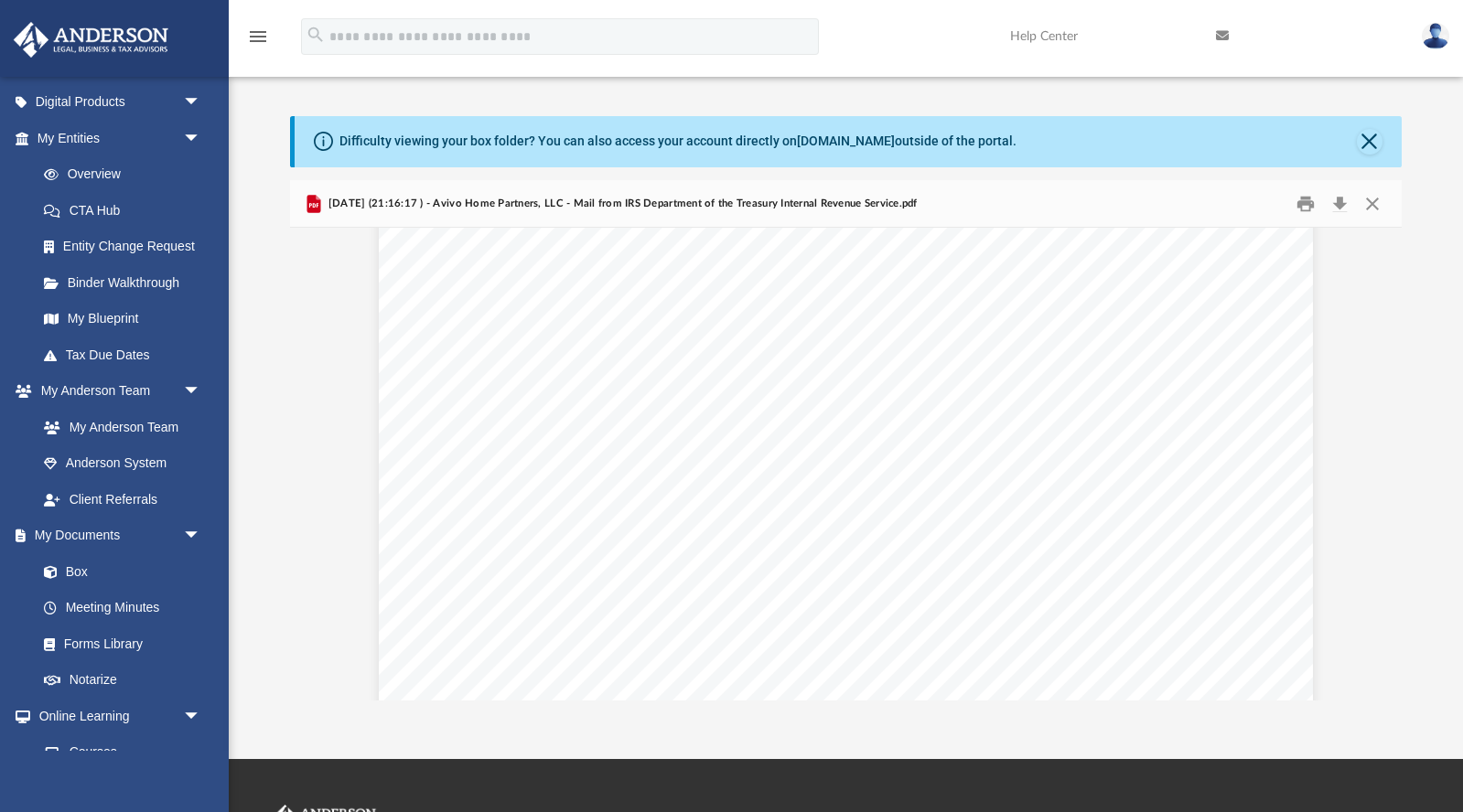
scroll to position [1627, 0]
click at [637, 437] on div "Page 2" at bounding box center [846, 453] width 934 height 1207
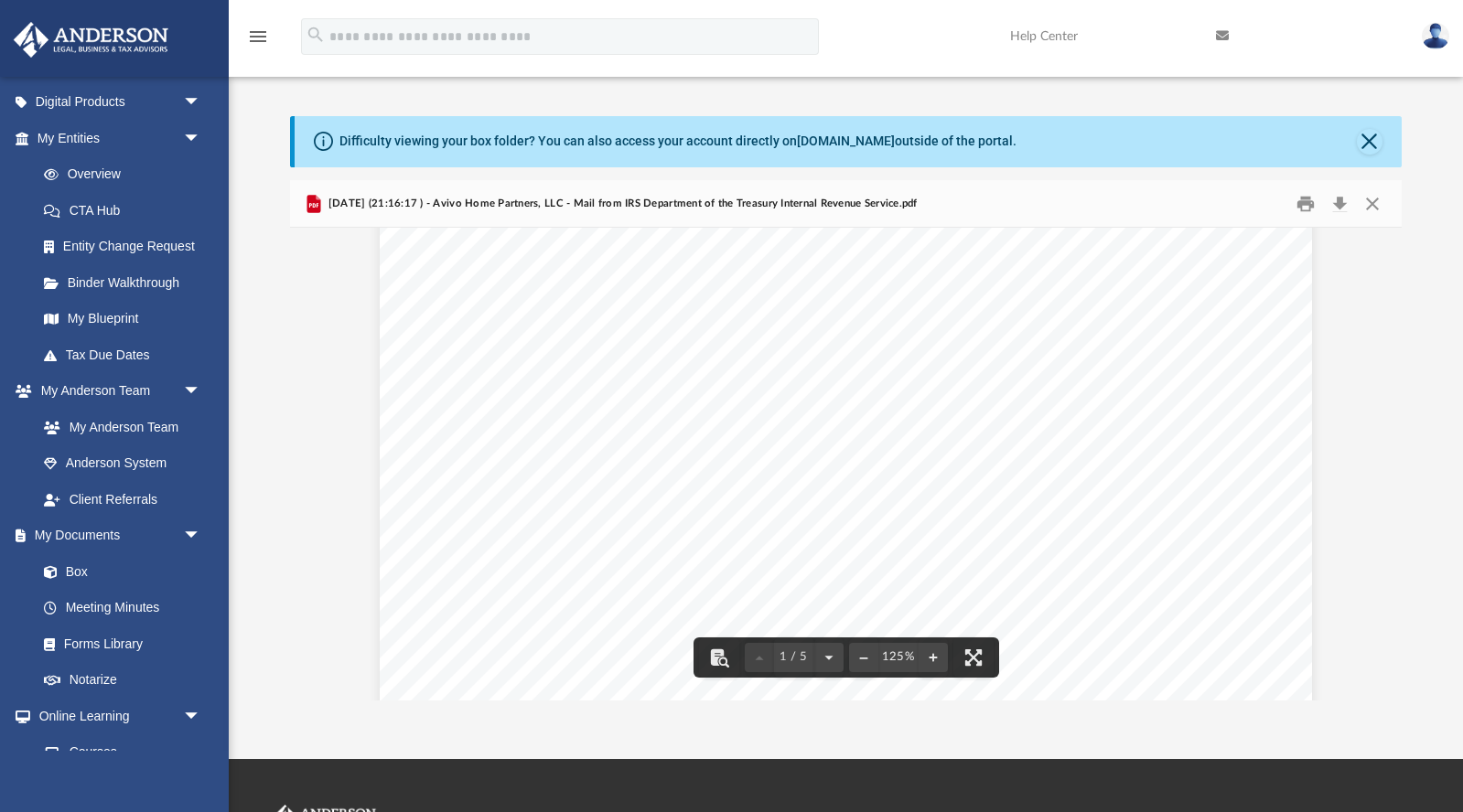
scroll to position [113, 0]
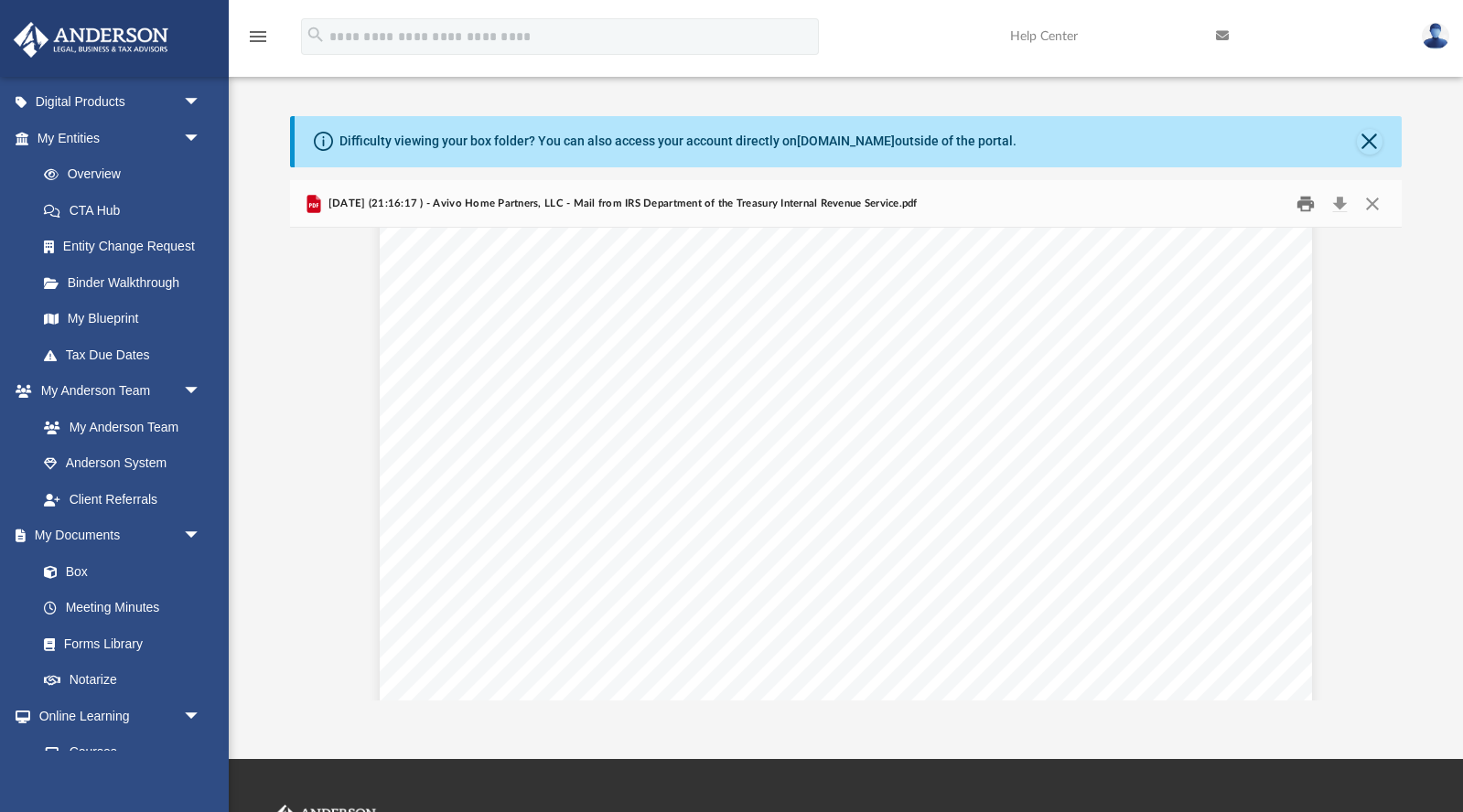
click at [1307, 203] on button "Print" at bounding box center [1305, 203] width 36 height 29
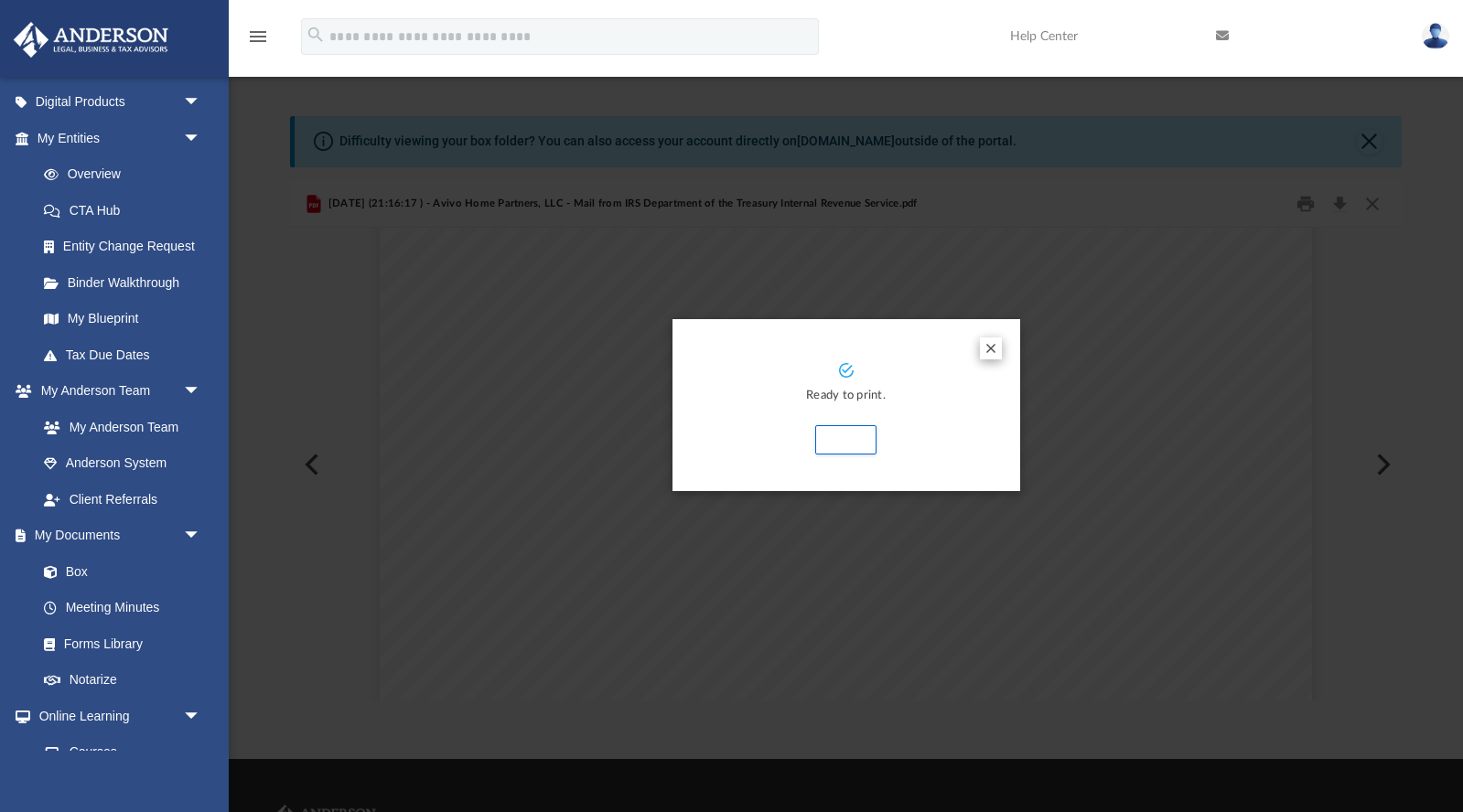
click at [994, 344] on button "Preview" at bounding box center [990, 348] width 22 height 22
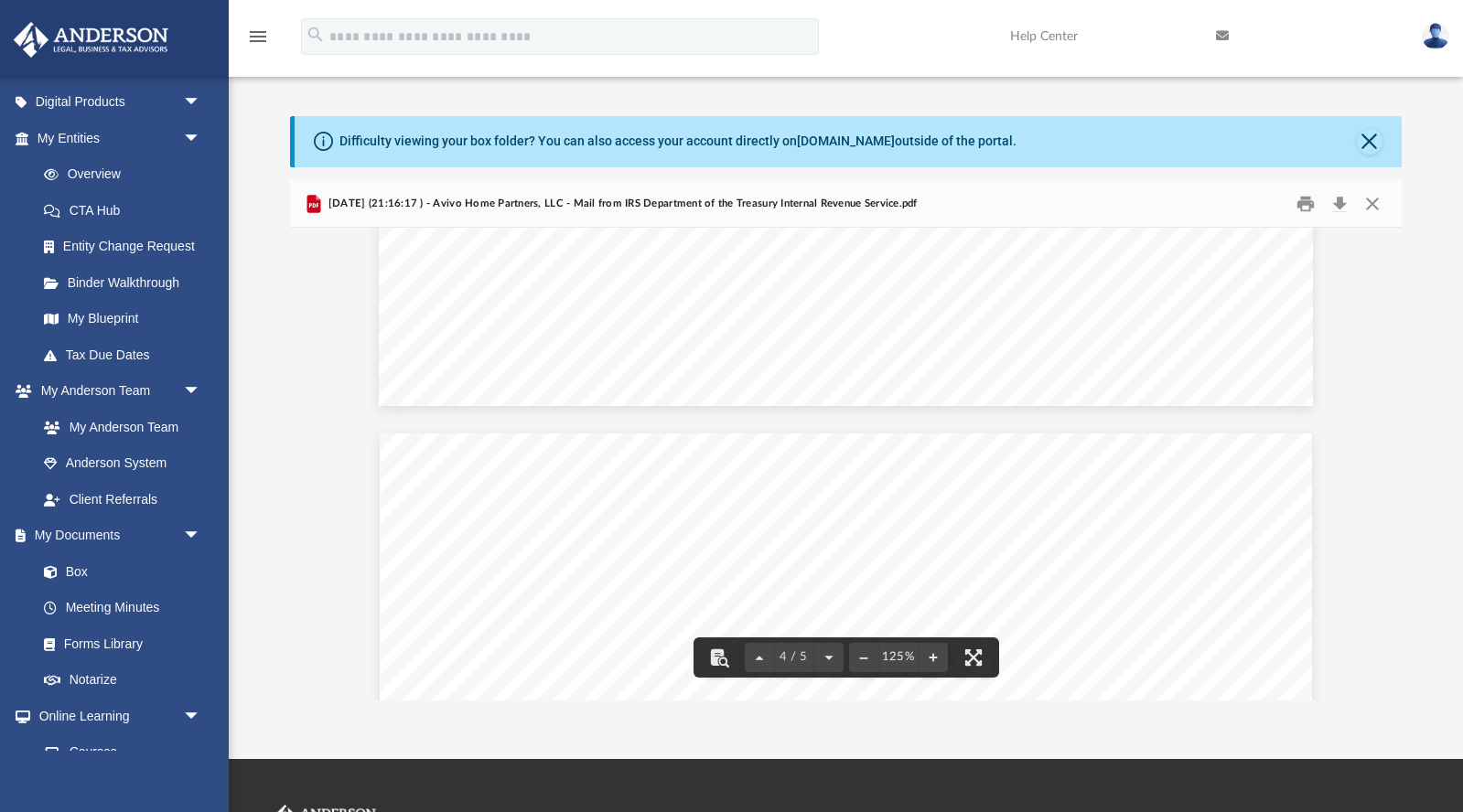
scroll to position [3582, 0]
